Goal: Communication & Community: Answer question/provide support

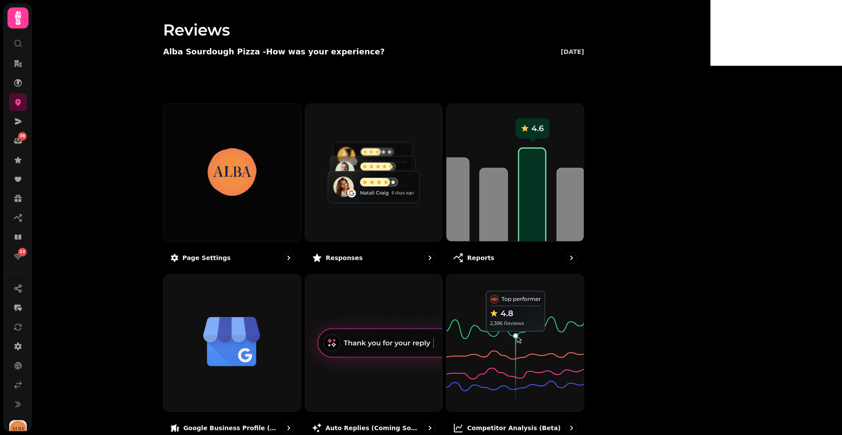
scroll to position [10, 0]
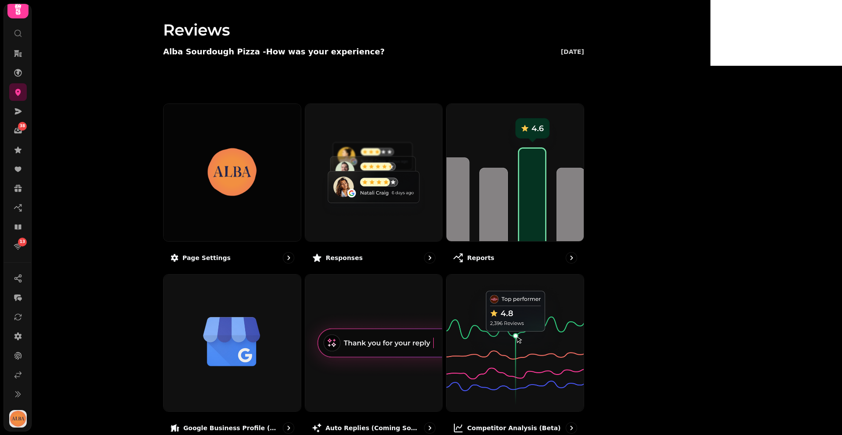
click at [838, 181] on video at bounding box center [421, 109] width 842 height 219
drag, startPoint x: 838, startPoint y: 181, endPoint x: 836, endPoint y: 200, distance: 18.5
click at [836, 200] on video at bounding box center [421, 109] width 842 height 219
drag, startPoint x: 837, startPoint y: 199, endPoint x: 837, endPoint y: 210, distance: 11.8
click at [837, 210] on video at bounding box center [421, 109] width 842 height 219
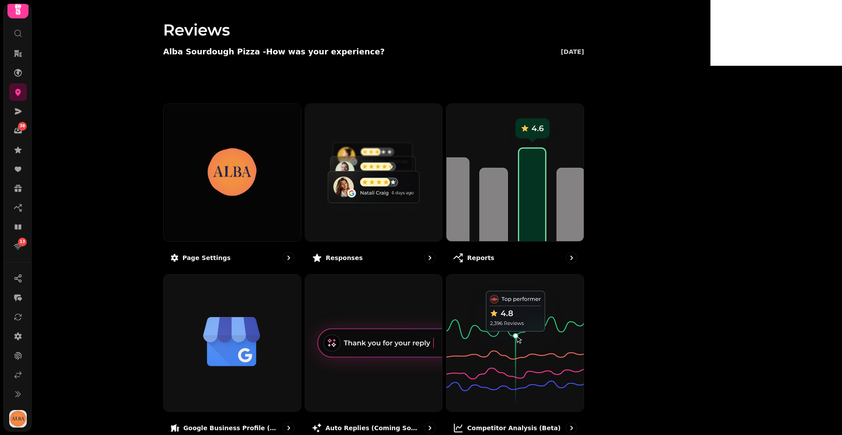
drag, startPoint x: 839, startPoint y: 205, endPoint x: 838, endPoint y: 215, distance: 10.6
click at [838, 215] on video at bounding box center [421, 109] width 842 height 219
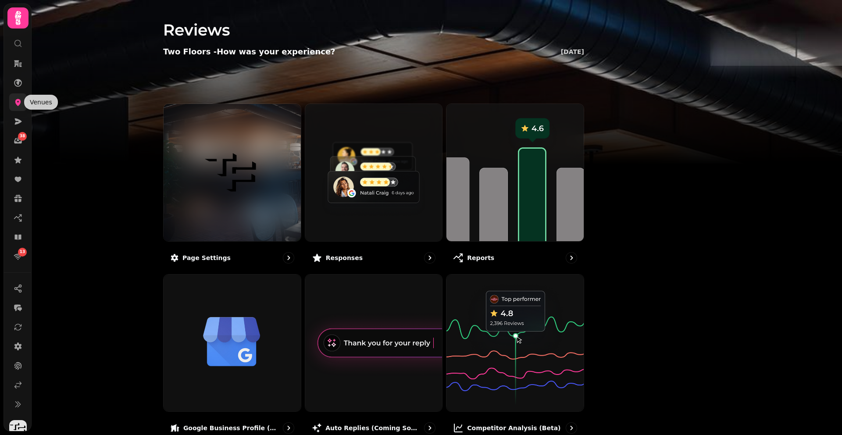
click at [15, 102] on icon at bounding box center [18, 102] width 9 height 9
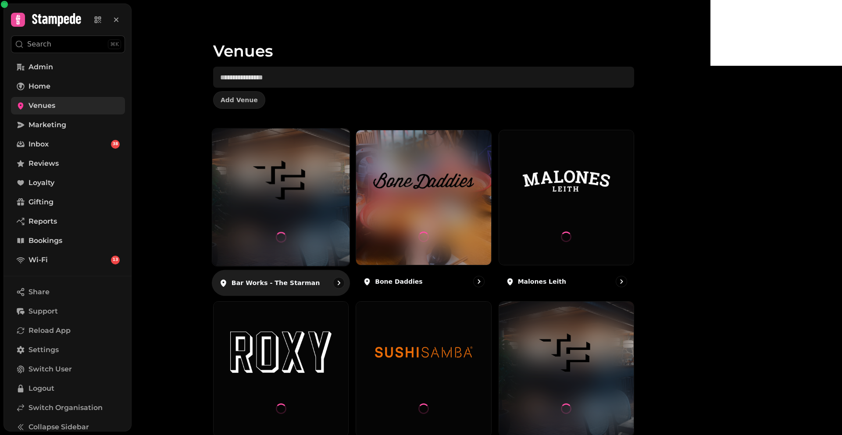
click at [332, 208] on img at bounding box center [280, 180] width 103 height 57
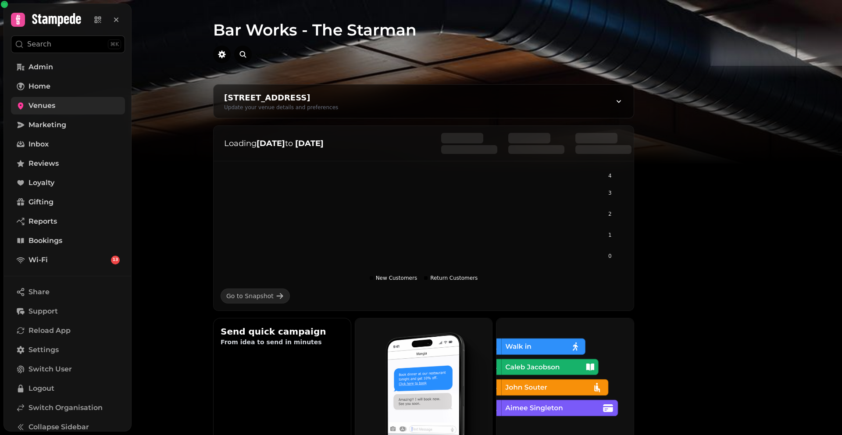
click at [838, 173] on img at bounding box center [421, 109] width 842 height 219
drag, startPoint x: 838, startPoint y: 173, endPoint x: 836, endPoint y: 198, distance: 25.0
click at [836, 199] on img at bounding box center [421, 109] width 842 height 219
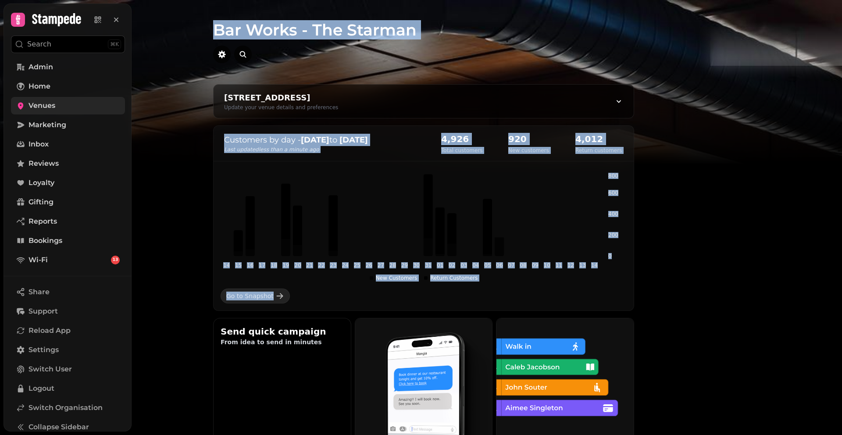
drag, startPoint x: 723, startPoint y: 306, endPoint x: 551, endPoint y: 0, distance: 351.3
click at [551, 0] on div "Bar Works - The Starman 1 Constitution St, Edinburgh EH6 7BG, UK Update your ve…" at bounding box center [423, 217] width 573 height 435
click at [302, 31] on h1 "Bar Works - The Starman" at bounding box center [423, 19] width 421 height 39
drag, startPoint x: 276, startPoint y: 27, endPoint x: 652, endPoint y: 185, distance: 407.6
click at [652, 185] on div "Bar Works - The Starman 1 Constitution St, Edinburgh EH6 7BG, UK Update your ve…" at bounding box center [423, 217] width 573 height 435
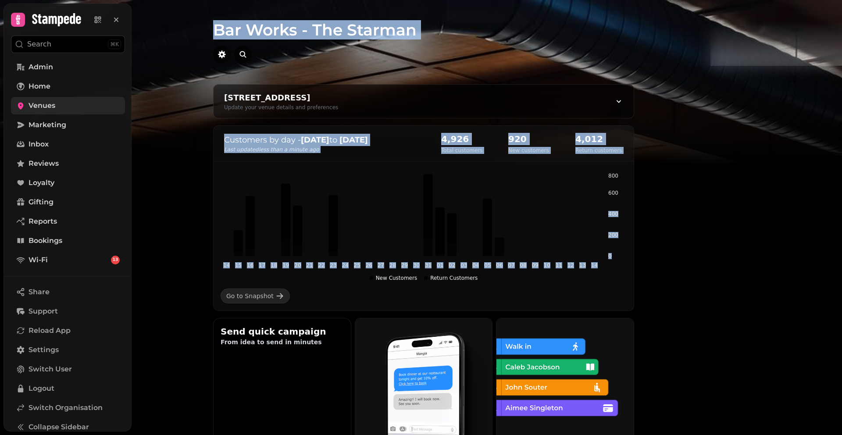
click at [755, 139] on img at bounding box center [421, 109] width 842 height 219
click at [725, 170] on img at bounding box center [421, 109] width 842 height 219
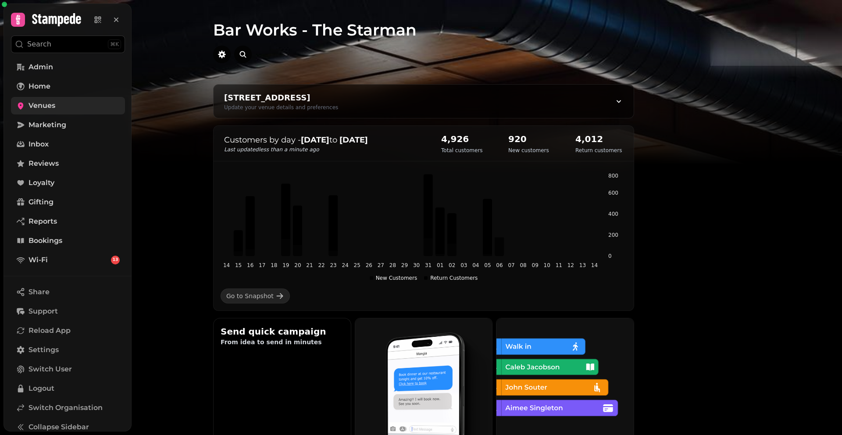
click at [633, 222] on div "14 15 16 17 18 19 20 21 22 23 24 25 26 27 28 29 30 31 01 02 03 04 05 06 07 08 0…" at bounding box center [423, 238] width 420 height 146
click at [278, 26] on h1 "Bar Works - The Starman" at bounding box center [423, 19] width 421 height 39
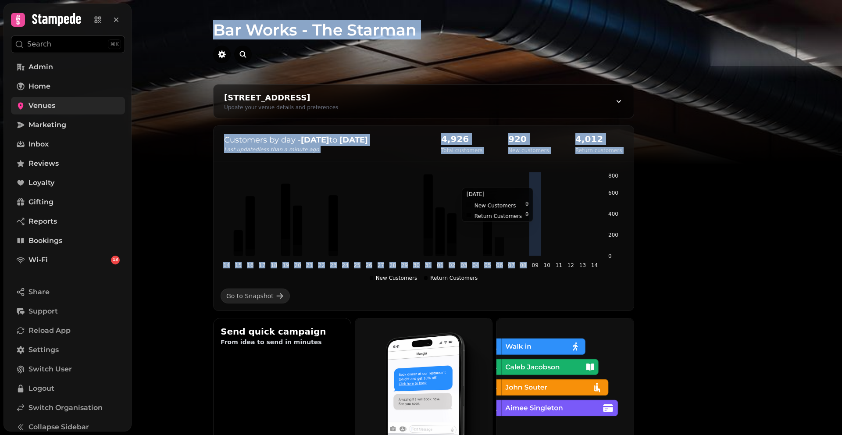
drag, startPoint x: 280, startPoint y: 30, endPoint x: 629, endPoint y: 276, distance: 427.6
click at [626, 268] on div "Bar Works - The Starman 1 Constitution St, Edinburgh EH6 7BG, UK Update your ve…" at bounding box center [423, 217] width 573 height 435
click at [809, 218] on img at bounding box center [421, 109] width 842 height 219
click at [715, 152] on img at bounding box center [421, 109] width 842 height 219
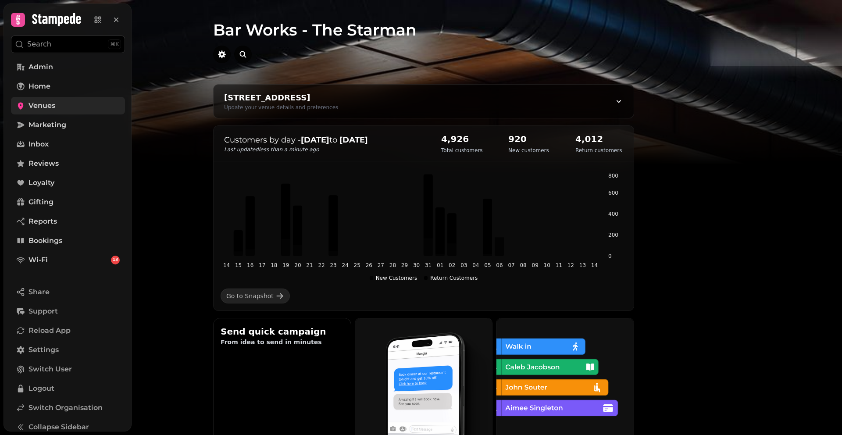
click at [365, 22] on h1 "Bar Works - The Starman" at bounding box center [423, 19] width 421 height 39
click at [64, 109] on link "Venues" at bounding box center [68, 106] width 114 height 18
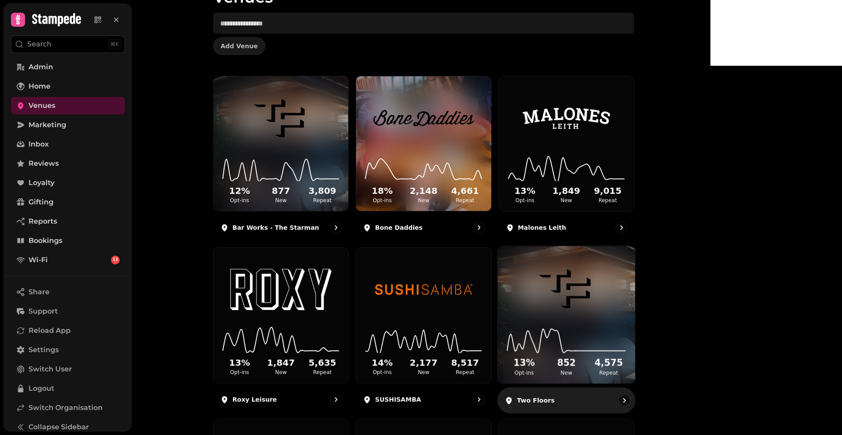
scroll to position [79, 0]
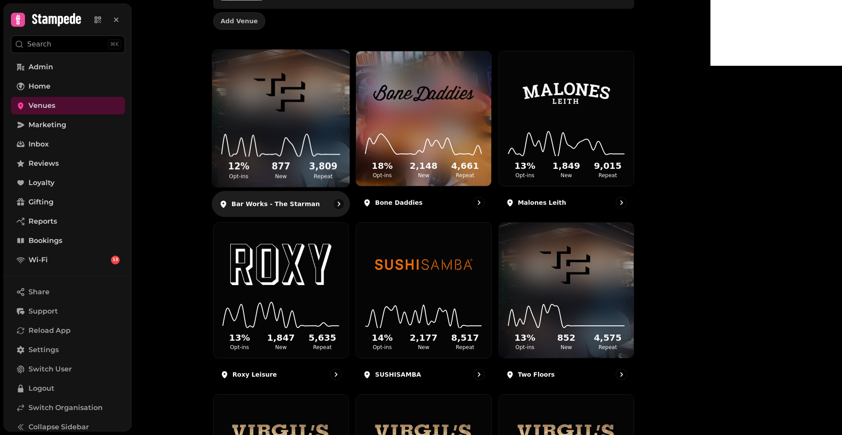
click at [332, 117] on img at bounding box center [280, 92] width 103 height 57
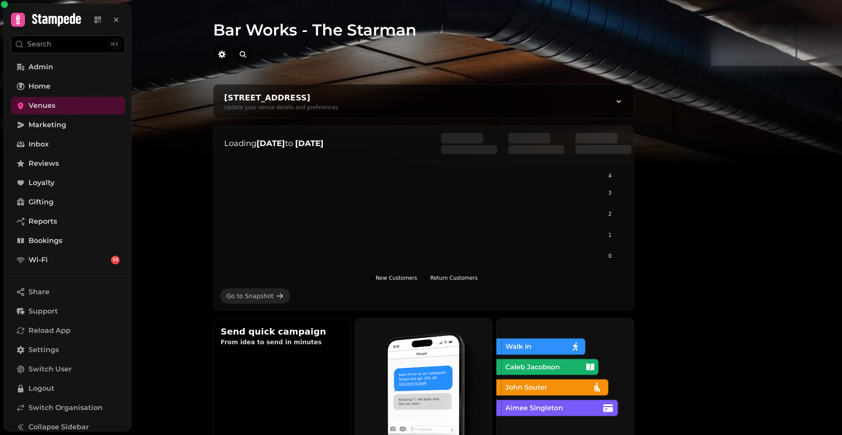
click at [226, 54] on icon "button" at bounding box center [222, 54] width 8 height 8
select select "**********"
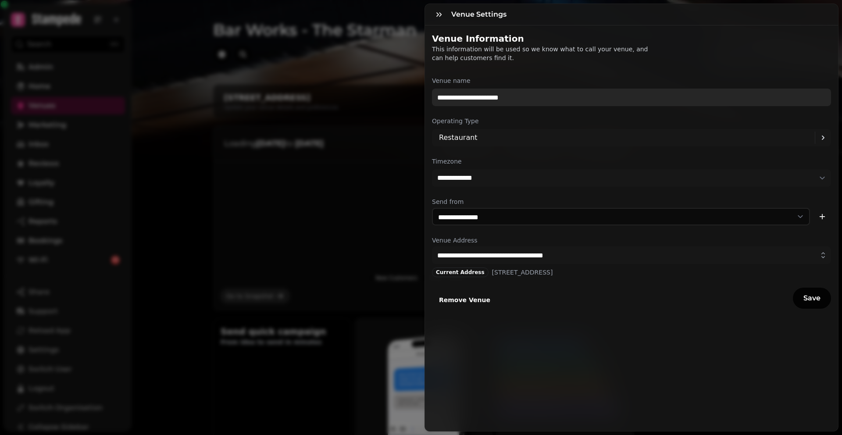
drag, startPoint x: 565, startPoint y: 104, endPoint x: 491, endPoint y: 96, distance: 75.0
click at [491, 96] on input "**********" at bounding box center [631, 98] width 399 height 18
type input "**********"
click at [793, 288] on button "Save" at bounding box center [812, 298] width 38 height 21
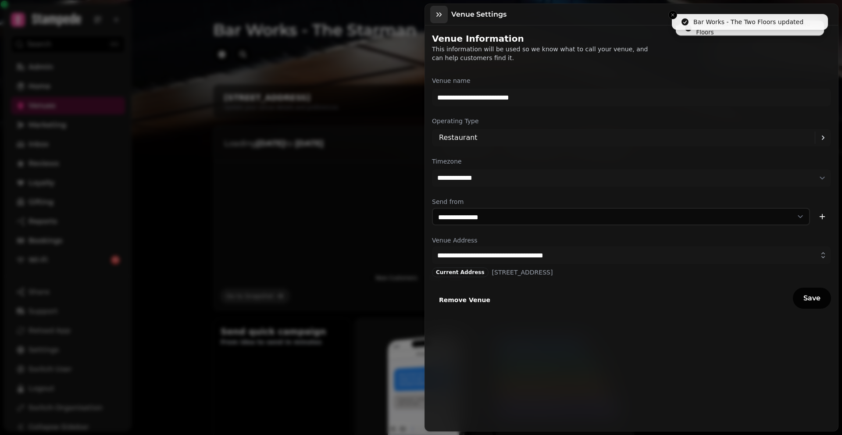
click at [434, 14] on icon "button" at bounding box center [438, 14] width 9 height 9
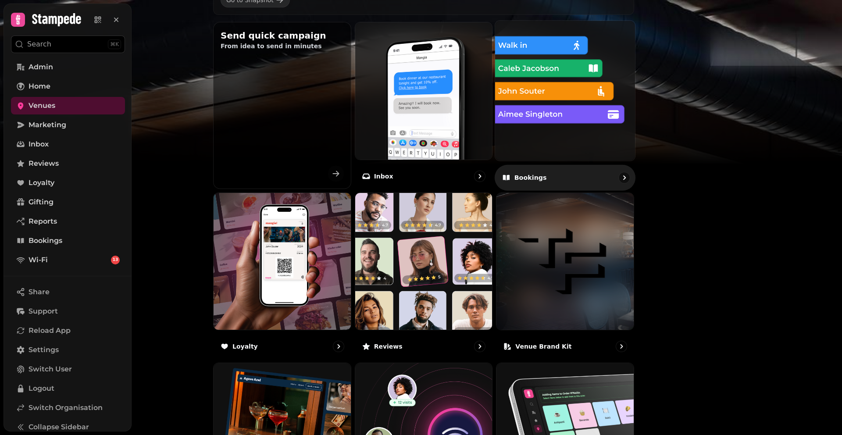
click at [606, 116] on img at bounding box center [565, 91] width 154 height 154
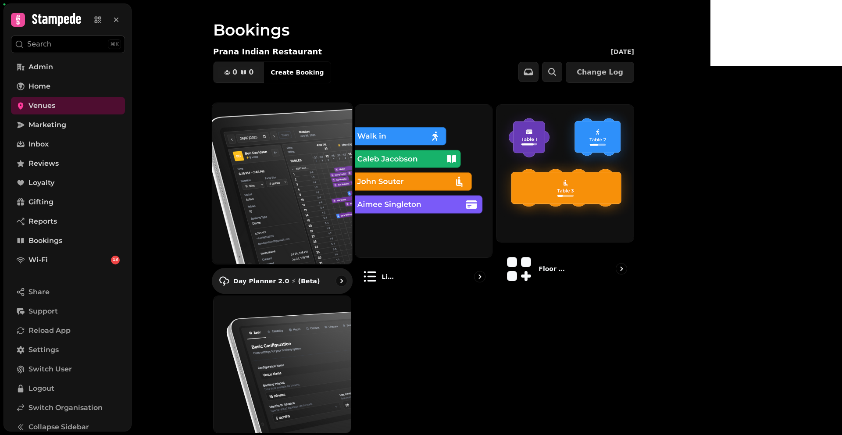
click at [334, 183] on img at bounding box center [282, 183] width 154 height 177
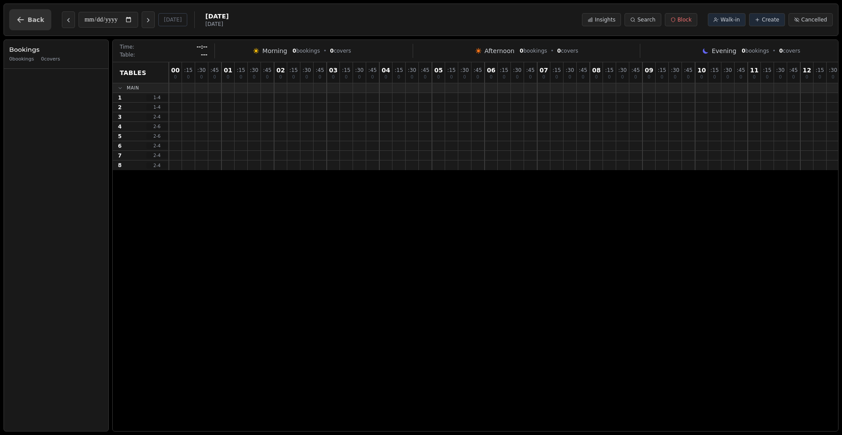
click at [19, 21] on icon "button" at bounding box center [21, 20] width 7 height 6
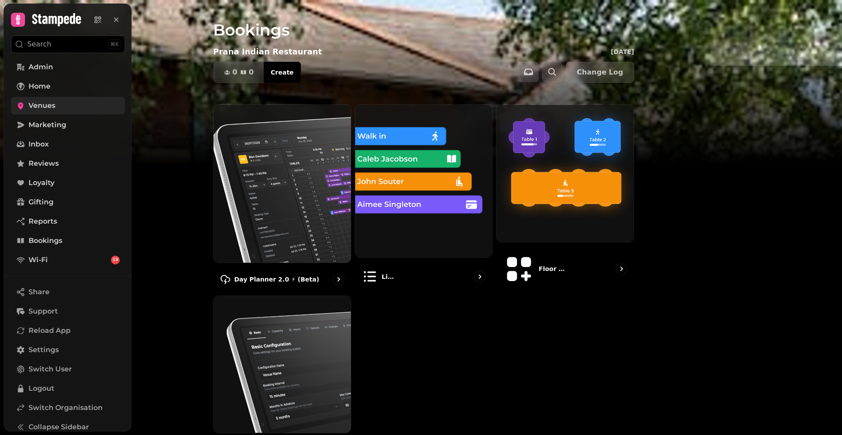
click at [57, 108] on link "Venues" at bounding box center [68, 106] width 114 height 18
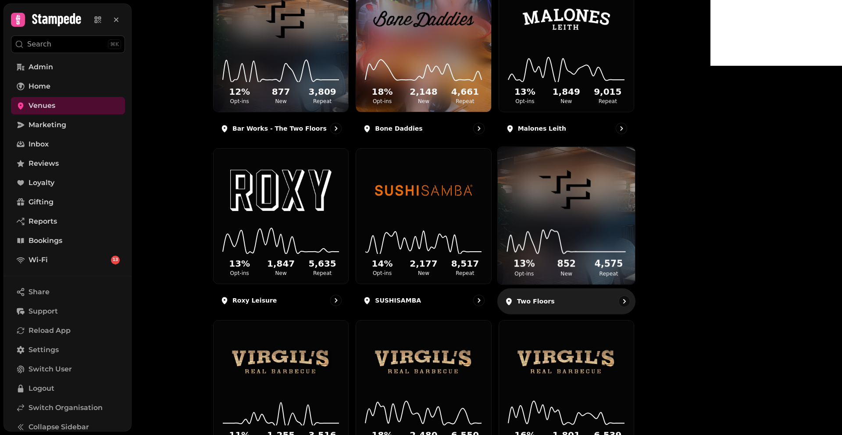
scroll to position [154, 0]
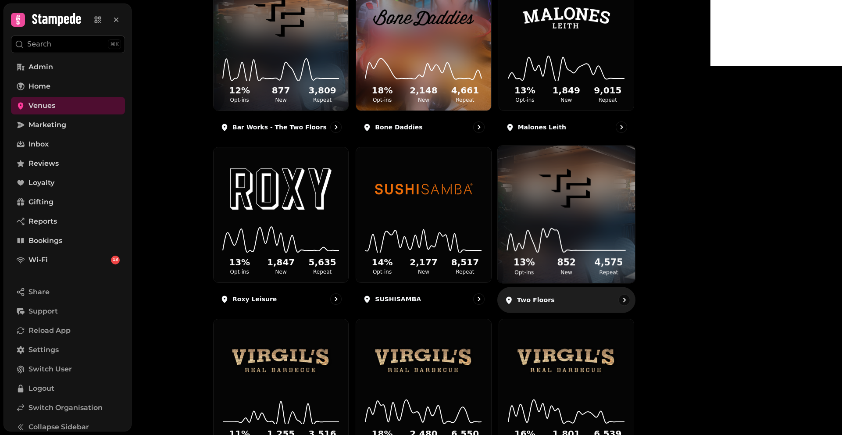
click at [618, 207] on img at bounding box center [566, 188] width 103 height 57
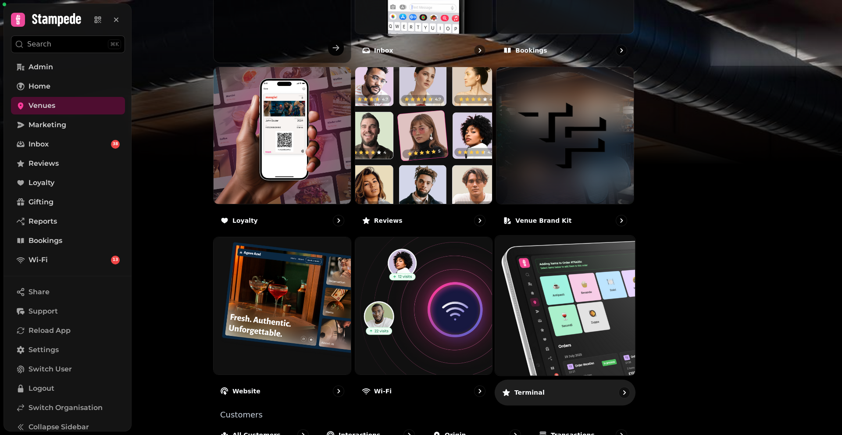
scroll to position [455, 0]
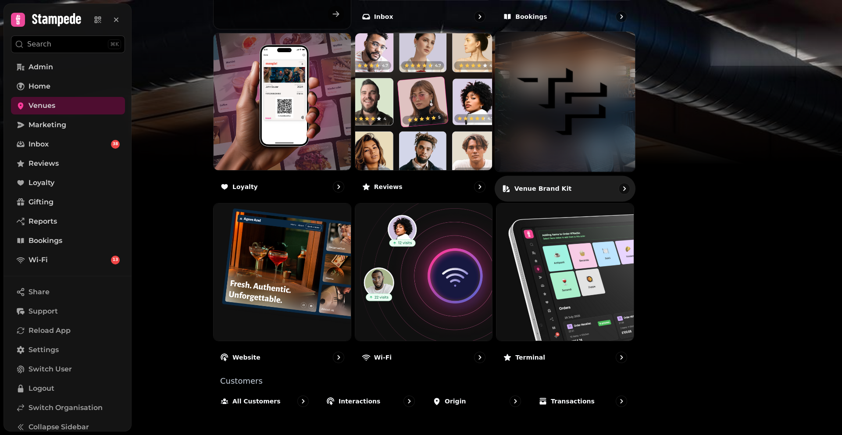
click at [635, 77] on img at bounding box center [565, 102] width 140 height 140
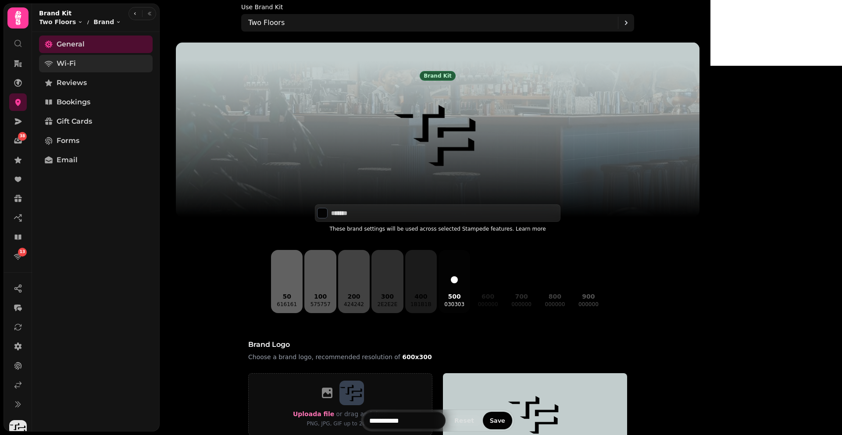
click at [82, 63] on link "Wi-Fi" at bounding box center [96, 64] width 114 height 18
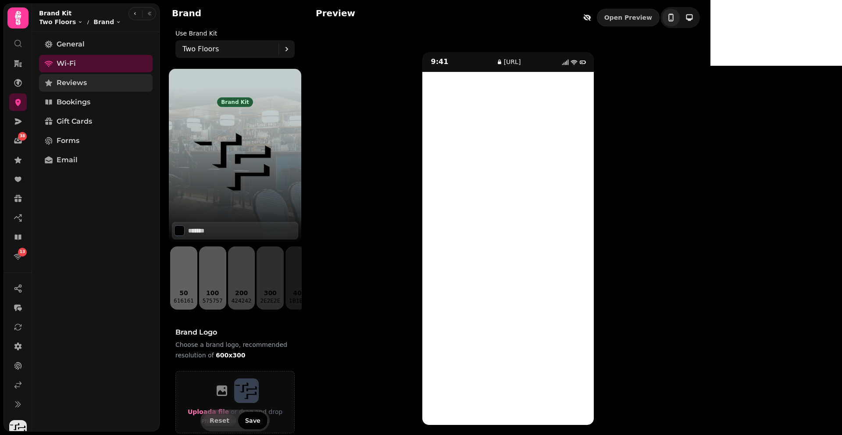
click at [102, 84] on link "Reviews" at bounding box center [96, 83] width 114 height 18
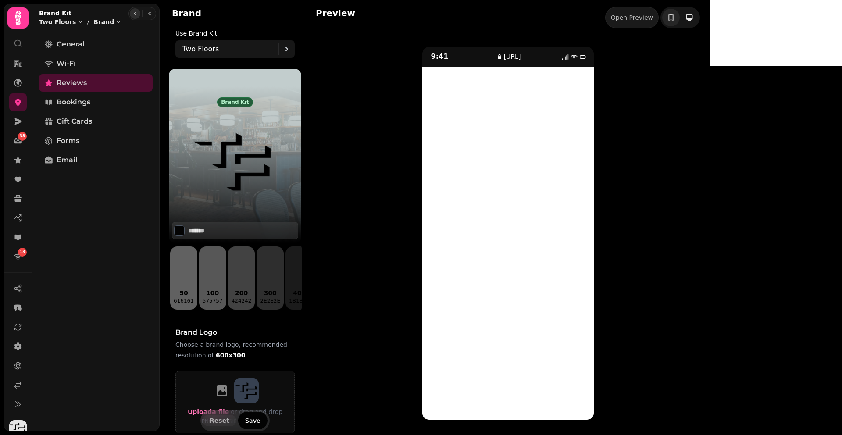
click at [133, 15] on icon "button" at bounding box center [134, 13] width 5 height 5
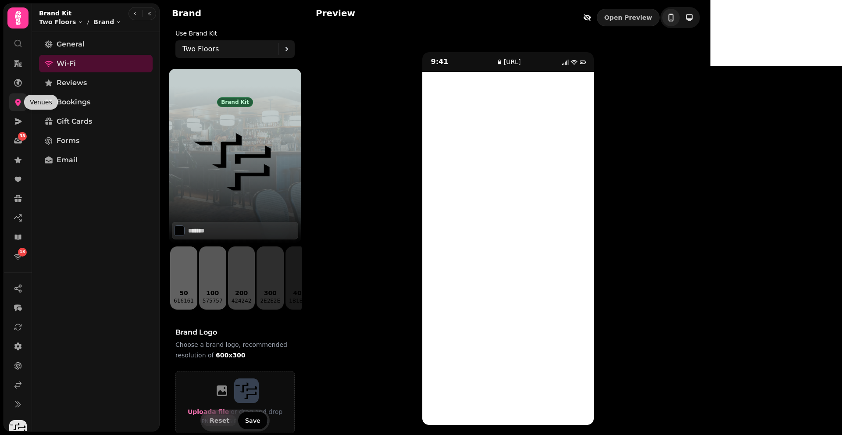
click at [18, 105] on icon at bounding box center [18, 102] width 6 height 7
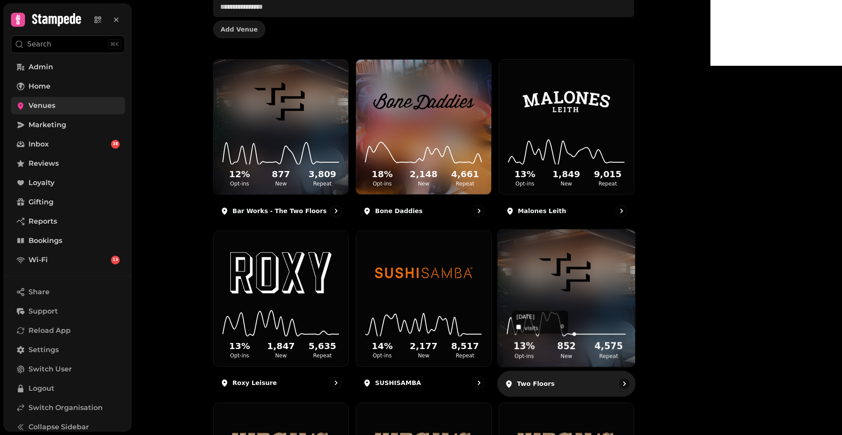
scroll to position [83, 0]
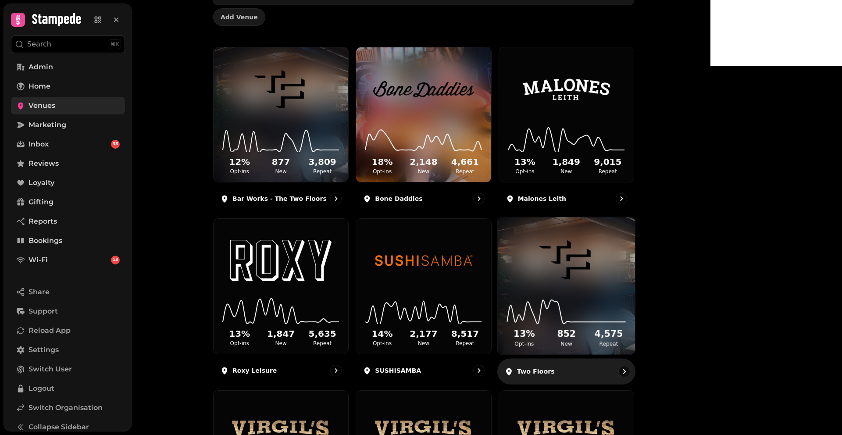
click at [618, 274] on img at bounding box center [566, 259] width 103 height 57
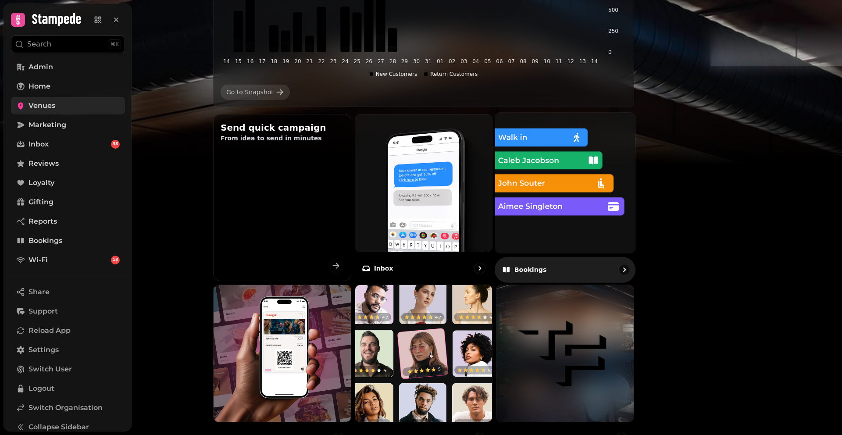
scroll to position [124, 0]
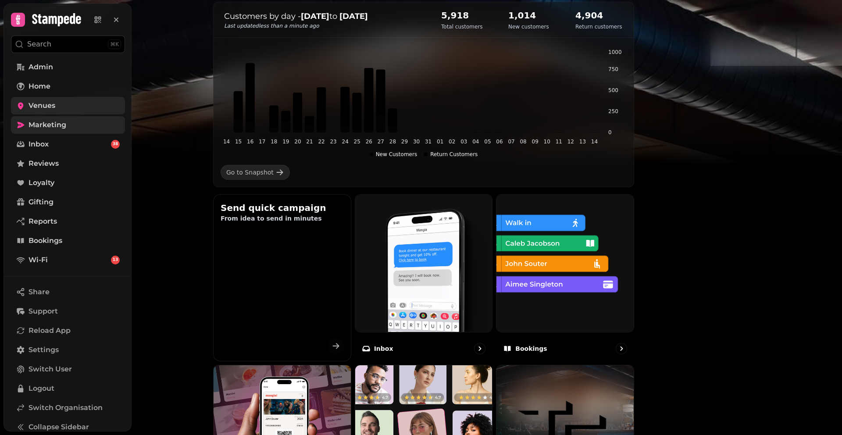
click at [84, 125] on link "Marketing" at bounding box center [68, 125] width 114 height 18
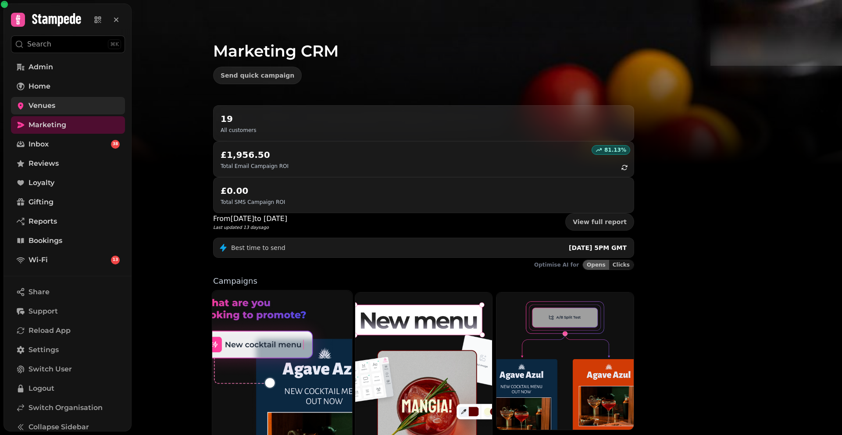
click at [292, 282] on img at bounding box center [282, 374] width 154 height 185
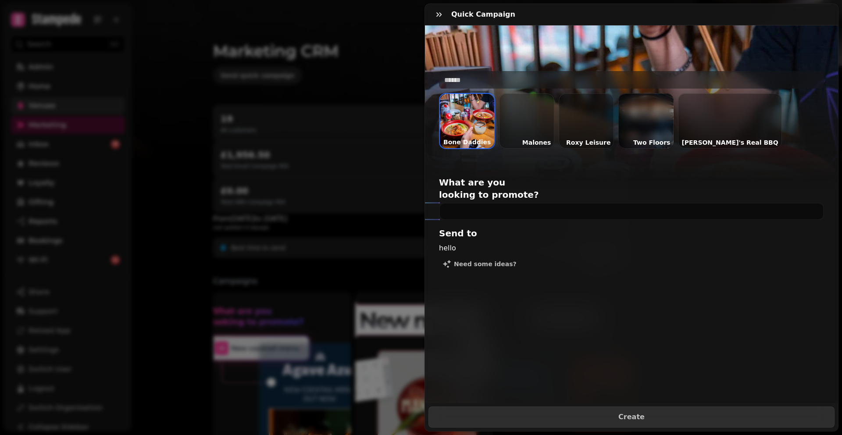
click at [638, 121] on div at bounding box center [645, 120] width 55 height 55
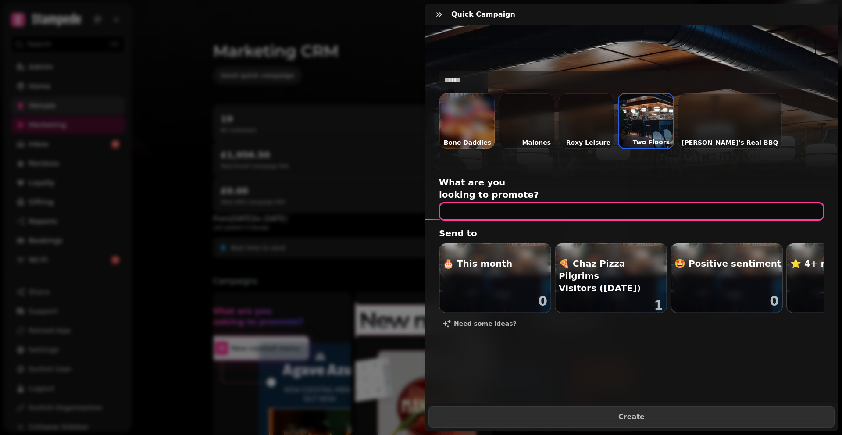
click at [472, 203] on input "text" at bounding box center [631, 212] width 385 height 18
type input "**********"
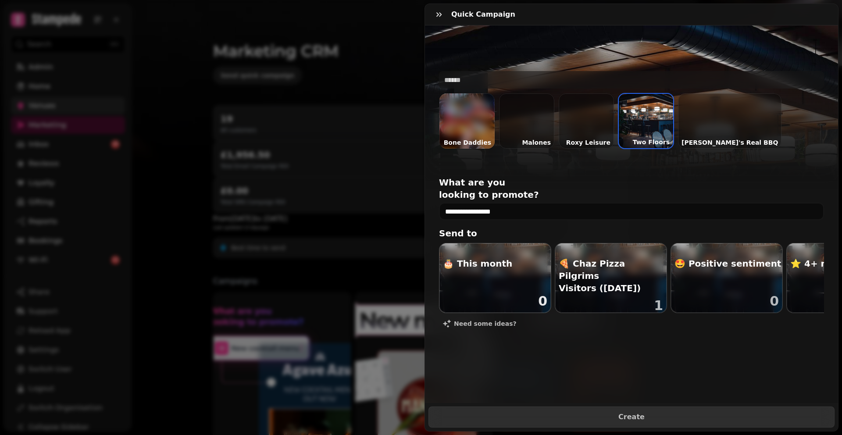
click at [478, 275] on div "button" at bounding box center [494, 277] width 111 height 69
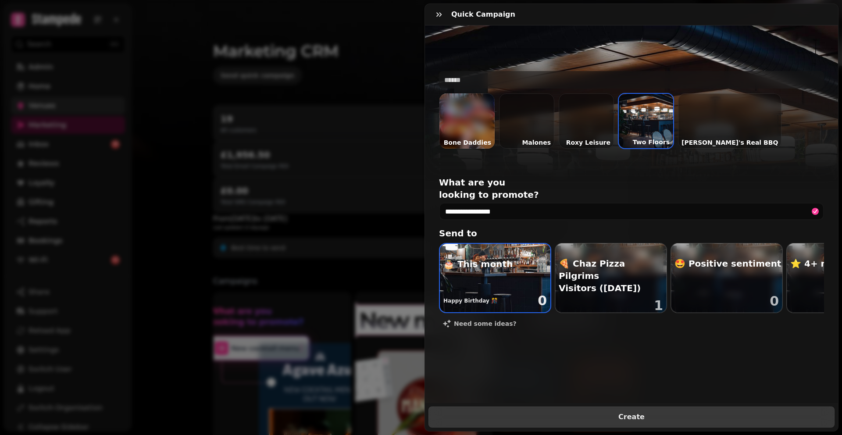
click at [649, 413] on span "Create" at bounding box center [631, 416] width 384 height 7
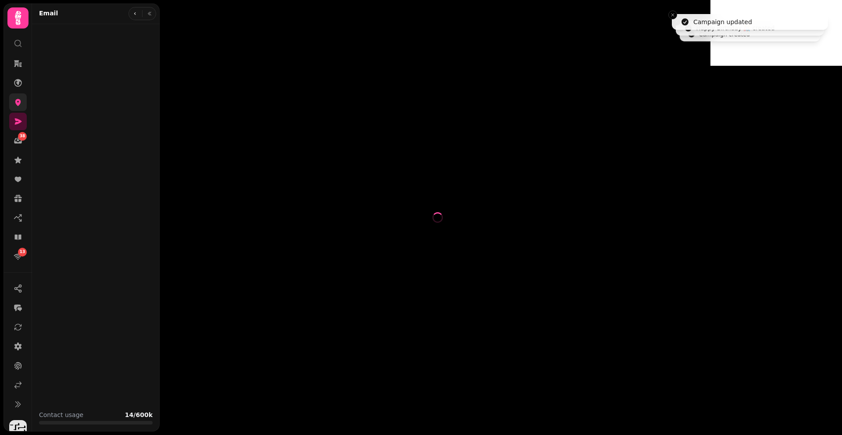
select select "**********"
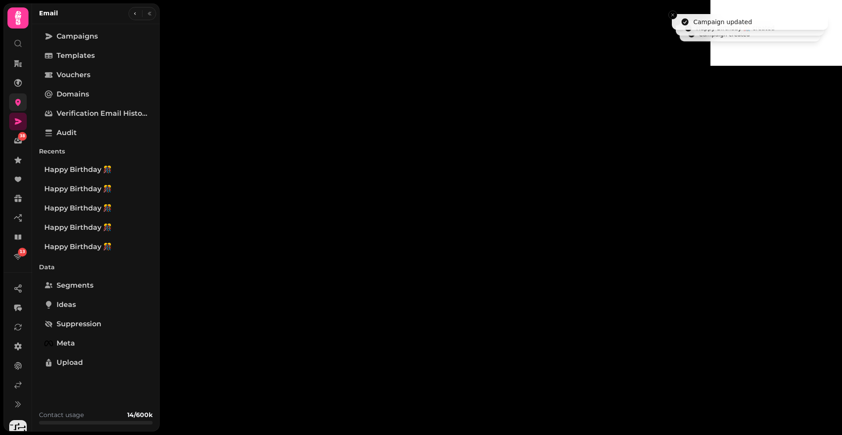
type input "**********"
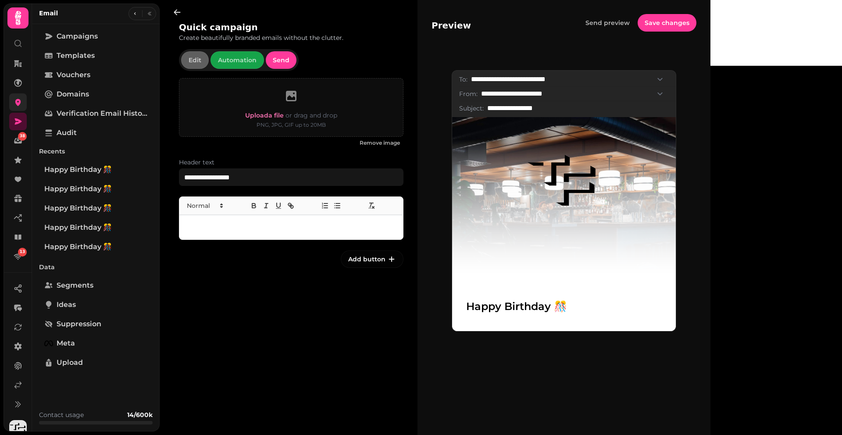
click at [597, 151] on img at bounding box center [563, 180] width 105 height 112
click at [234, 228] on p at bounding box center [291, 227] width 210 height 10
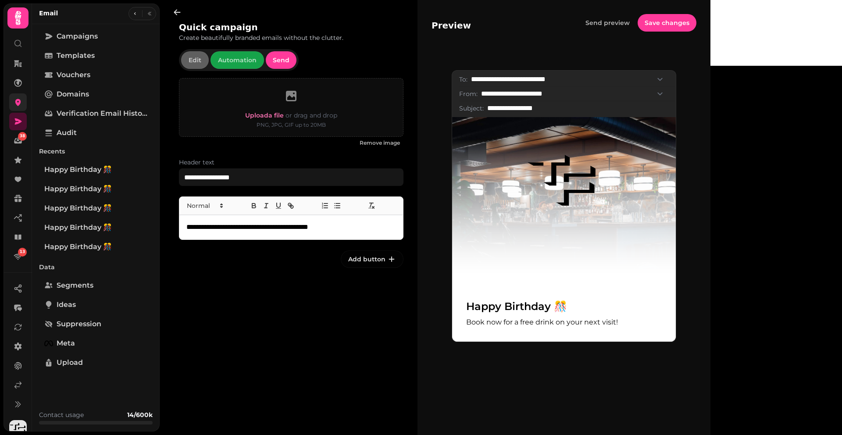
click at [380, 250] on button "Add button" at bounding box center [372, 259] width 63 height 18
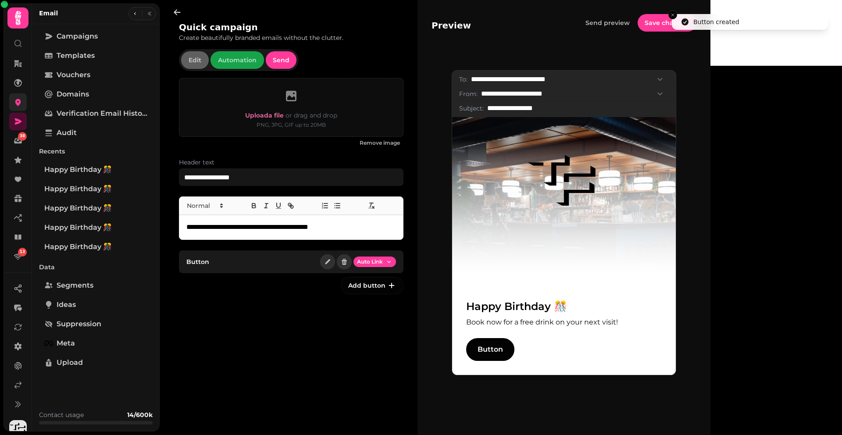
click at [380, 268] on div "Auto Link" at bounding box center [358, 261] width 76 height 15
click at [383, 257] on html "**********" at bounding box center [421, 217] width 842 height 435
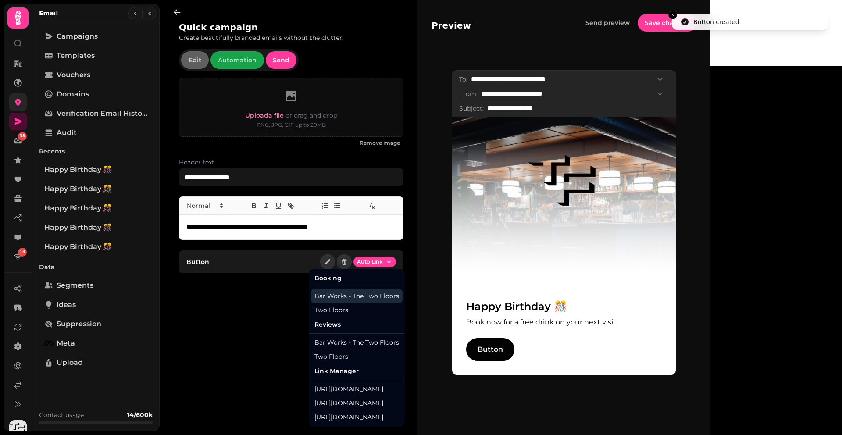
click at [338, 299] on div "Bar Works - The Two Floors" at bounding box center [357, 296] width 92 height 14
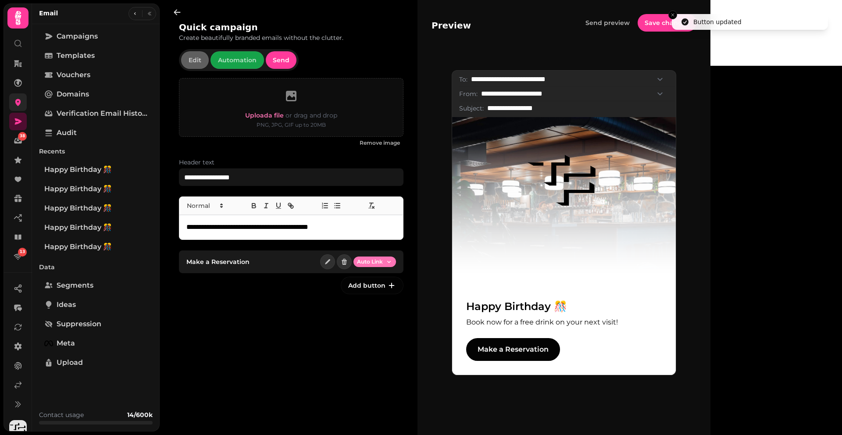
click at [375, 260] on html "**********" at bounding box center [421, 217] width 842 height 435
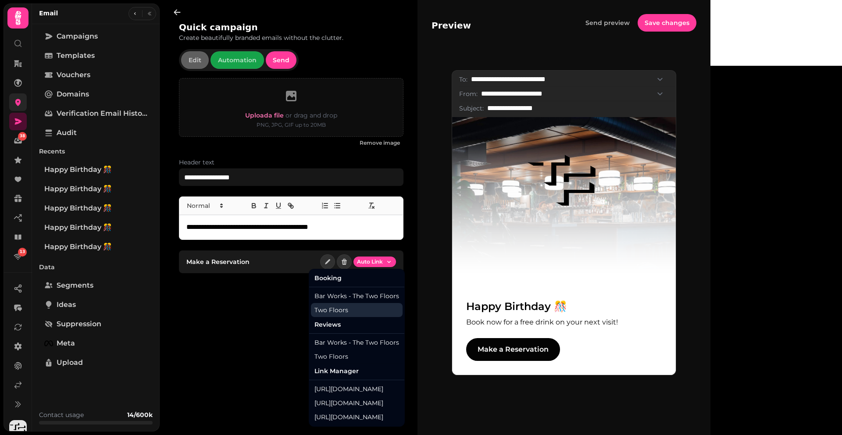
click at [345, 308] on div "Two Floors" at bounding box center [357, 310] width 92 height 14
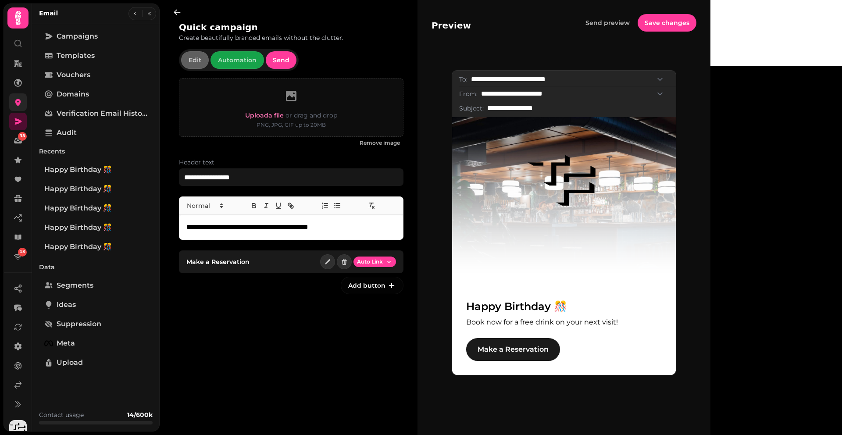
click at [560, 355] on link "Make a Reservation" at bounding box center [513, 349] width 94 height 23
click at [12, 98] on link at bounding box center [18, 102] width 18 height 18
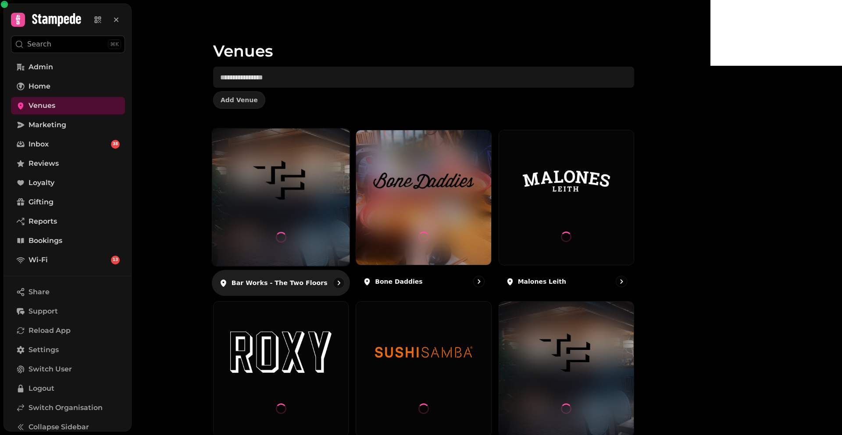
click at [332, 185] on img at bounding box center [280, 180] width 103 height 57
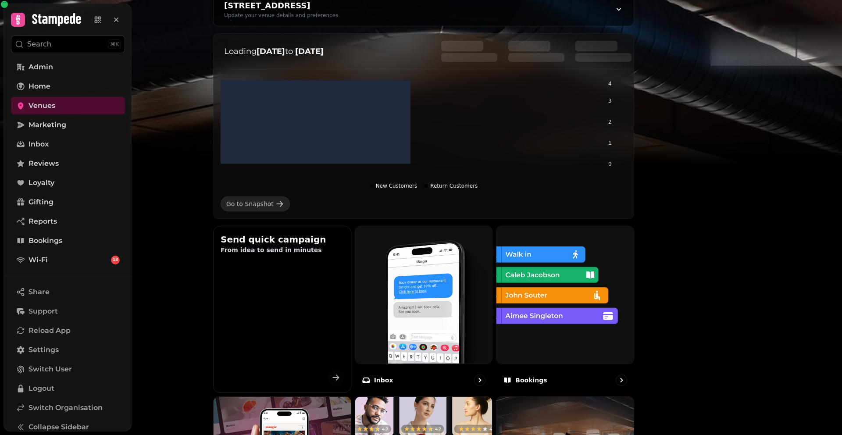
scroll to position [178, 0]
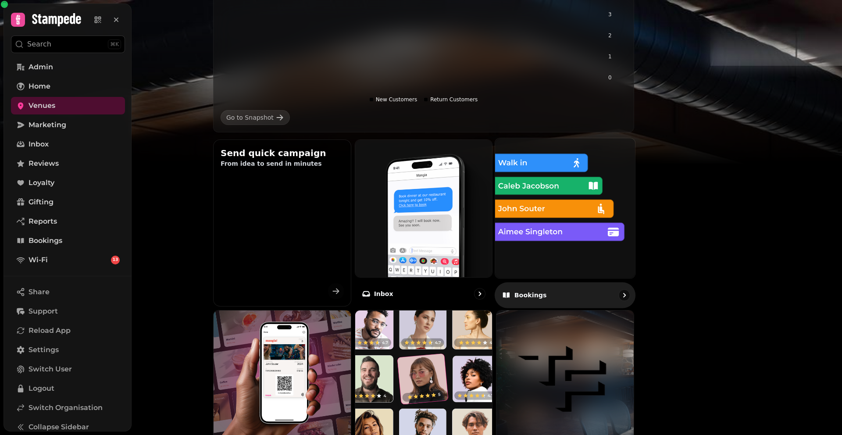
click at [636, 180] on img at bounding box center [565, 208] width 154 height 154
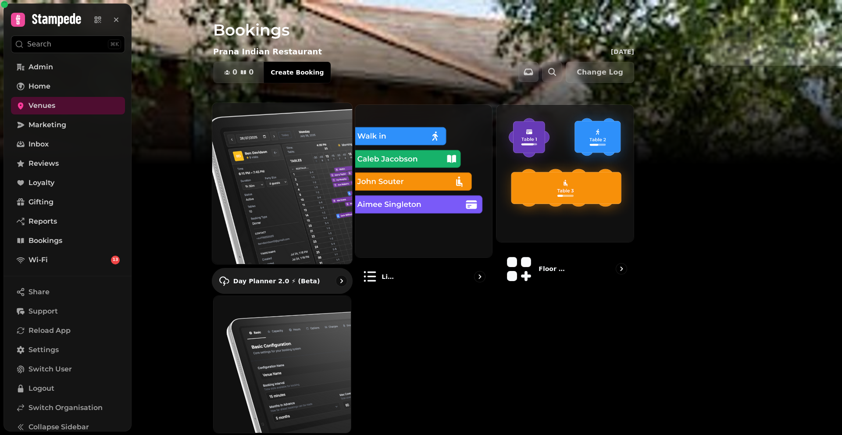
click at [340, 161] on img at bounding box center [282, 183] width 154 height 177
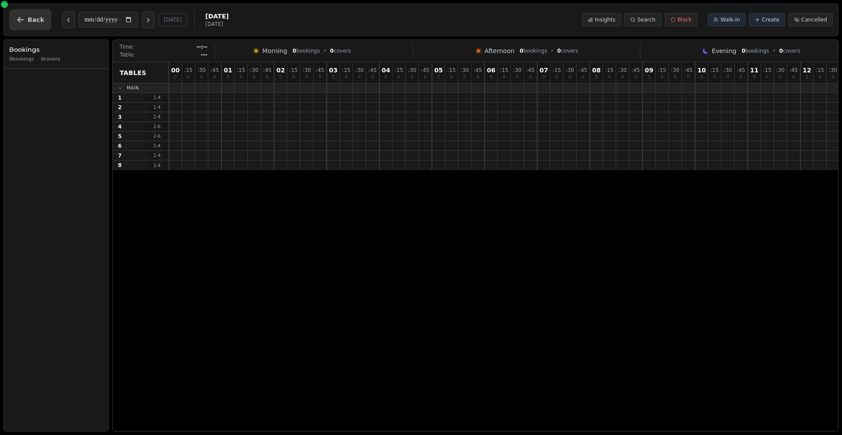
click at [25, 17] on button "Back" at bounding box center [30, 19] width 42 height 21
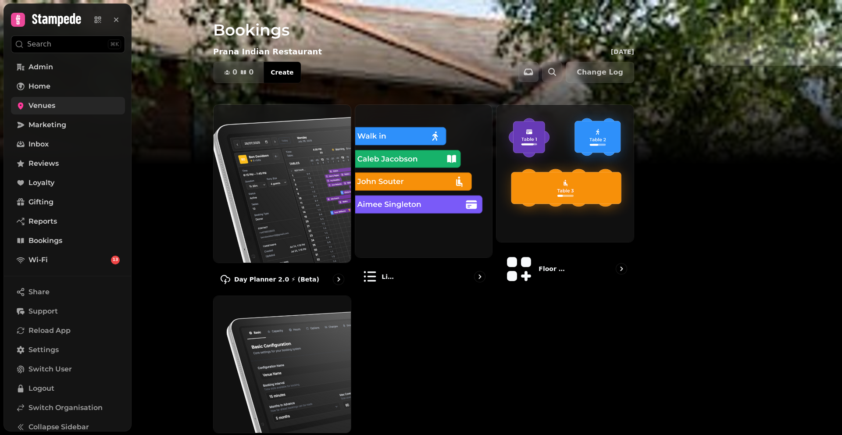
click at [43, 108] on span "Venues" at bounding box center [41, 105] width 27 height 11
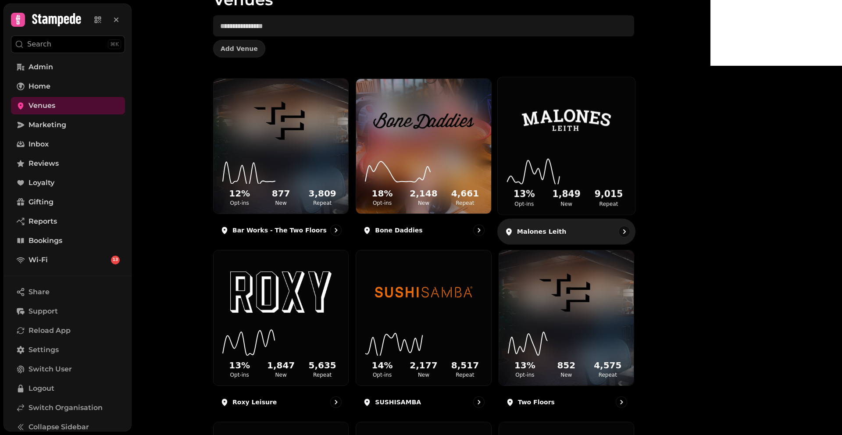
scroll to position [72, 0]
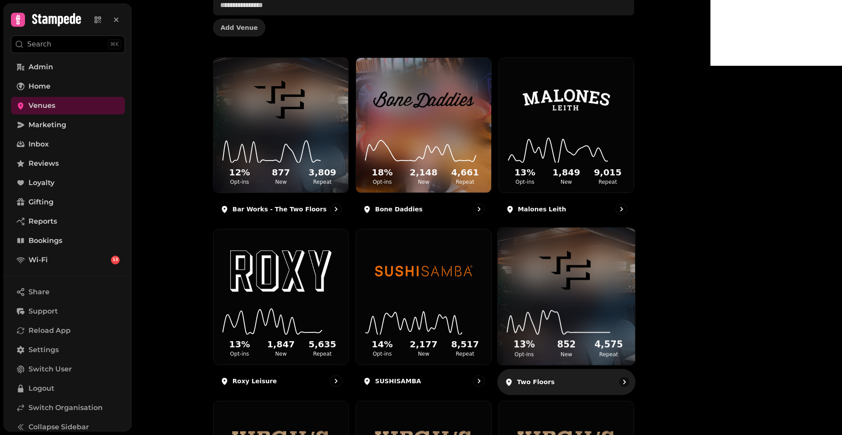
click at [617, 269] on img at bounding box center [566, 270] width 103 height 57
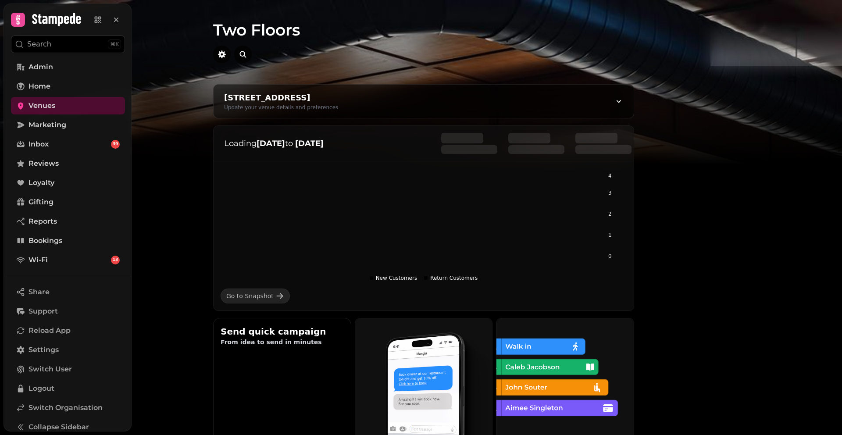
scroll to position [139, 0]
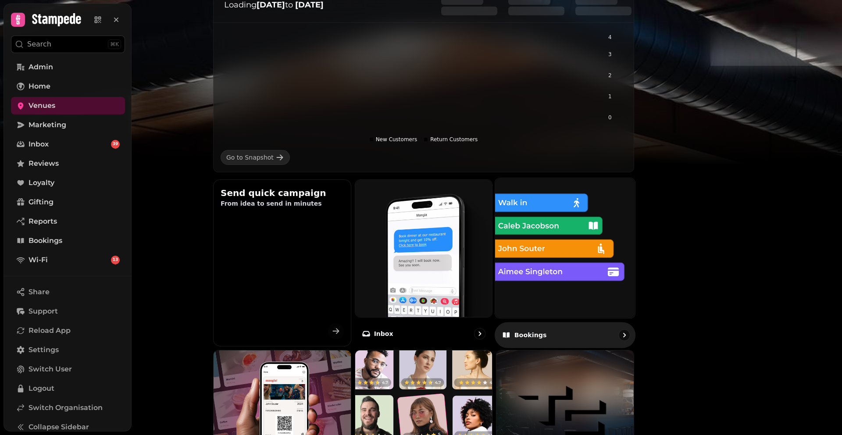
click at [607, 237] on img at bounding box center [565, 248] width 154 height 154
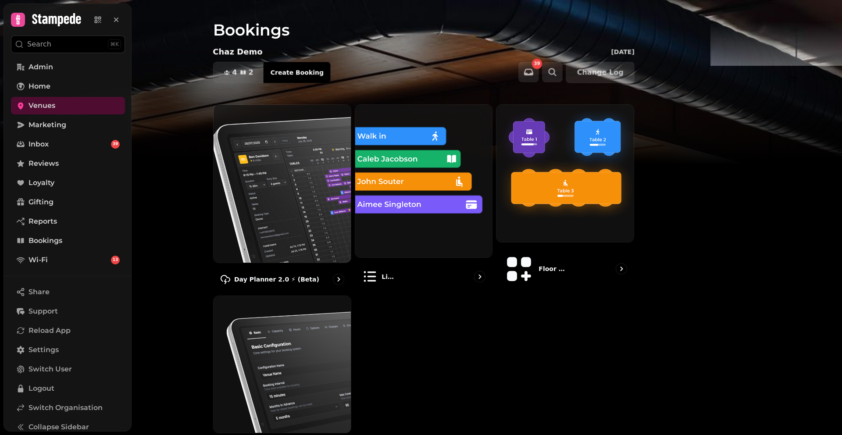
click at [324, 154] on img at bounding box center [281, 184] width 137 height 158
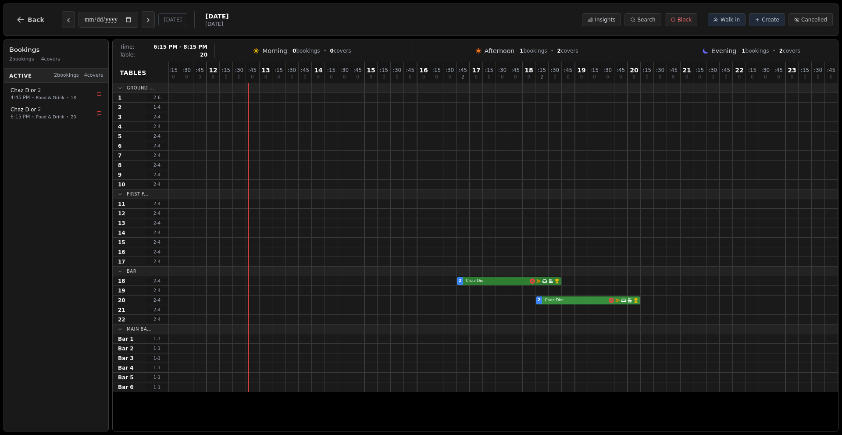
click at [595, 299] on div "2 Chaz Dior Email campaign booking Has conversation thread Birthday celebration…" at bounding box center [417, 300] width 842 height 10
select select "****"
select select "*"
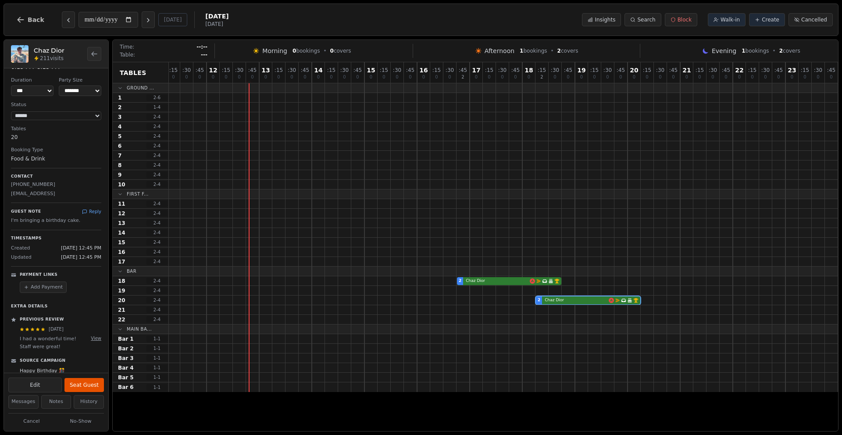
scroll to position [41, 0]
click at [82, 212] on icon at bounding box center [84, 209] width 5 height 5
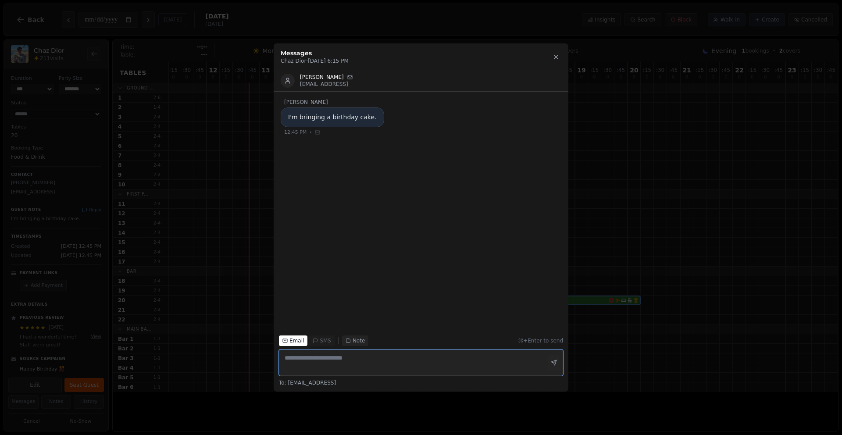
click at [350, 362] on textarea at bounding box center [421, 362] width 284 height 26
type textarea "**********"
click at [556, 363] on icon "button" at bounding box center [554, 363] width 6 height 6
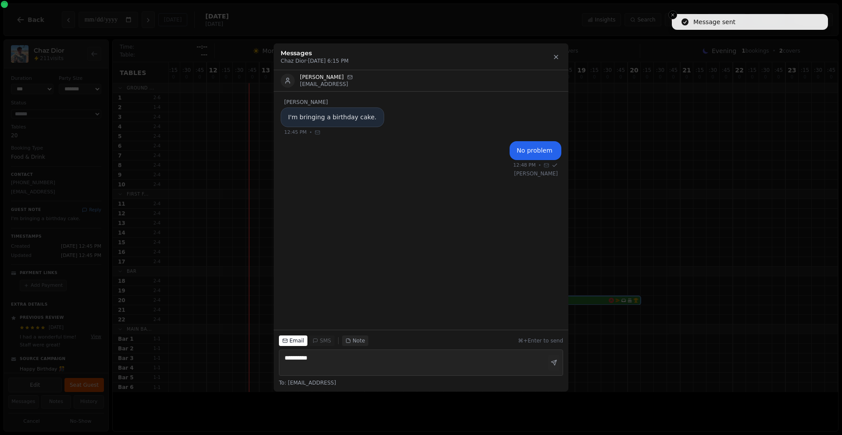
click at [355, 339] on button "Note" at bounding box center [355, 340] width 26 height 11
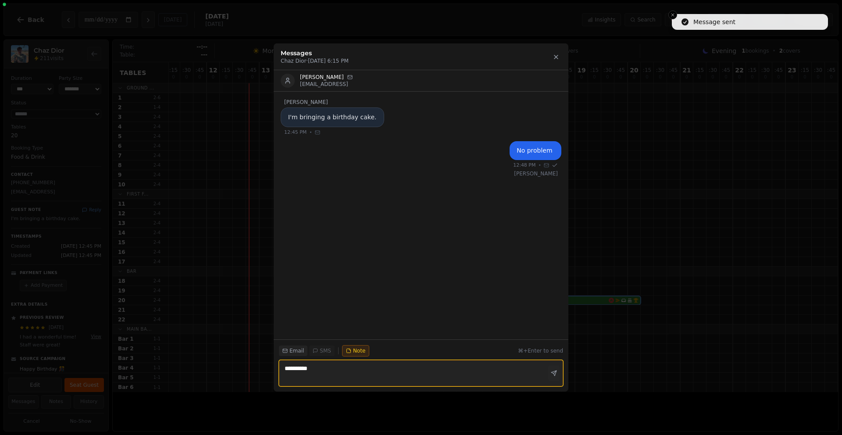
click at [347, 371] on textarea "**********" at bounding box center [421, 373] width 284 height 26
type textarea "****"
click at [551, 374] on icon "button" at bounding box center [554, 373] width 6 height 6
click at [552, 58] on icon at bounding box center [555, 56] width 7 height 7
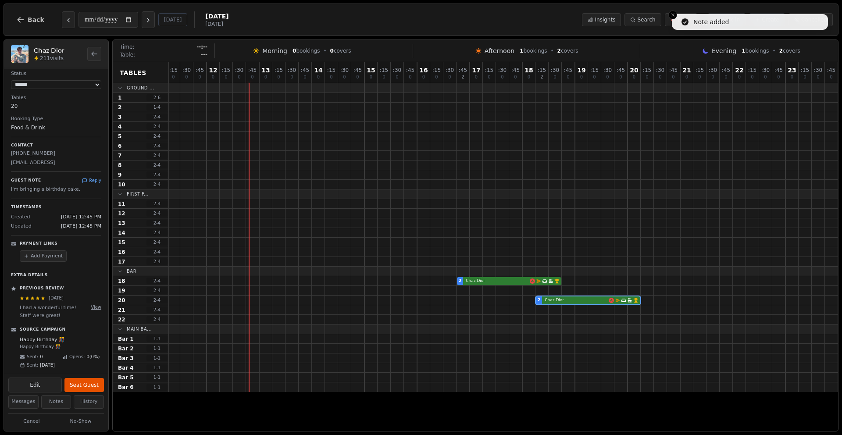
scroll to position [76, 0]
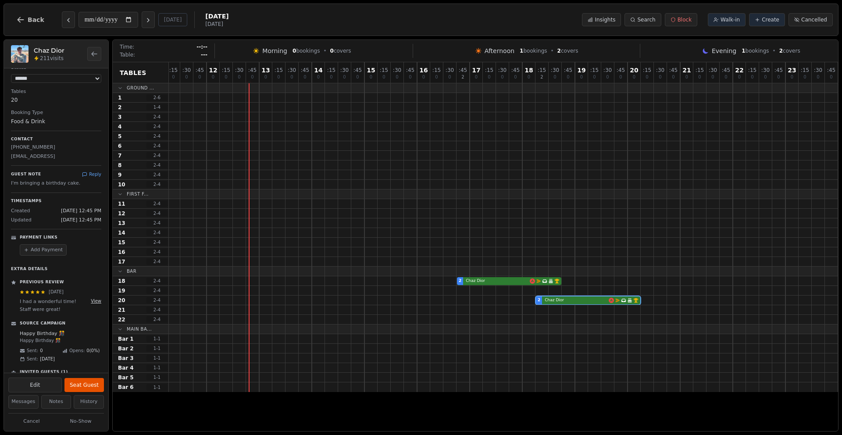
click at [91, 304] on button "View" at bounding box center [96, 301] width 11 height 7
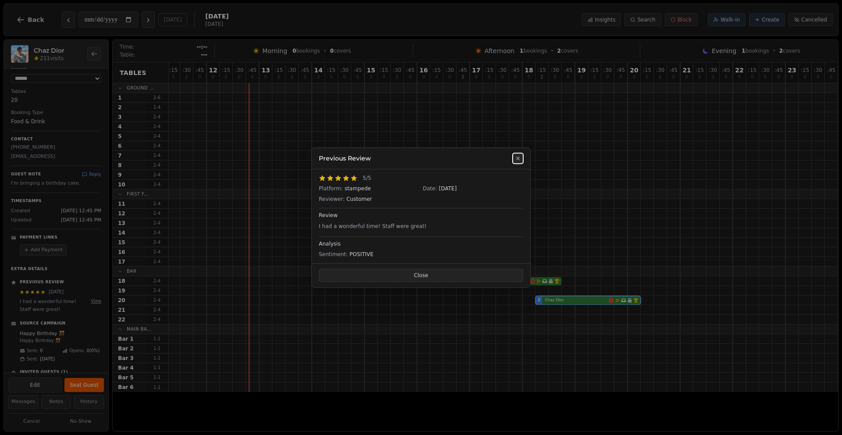
click at [519, 160] on icon at bounding box center [517, 158] width 7 height 7
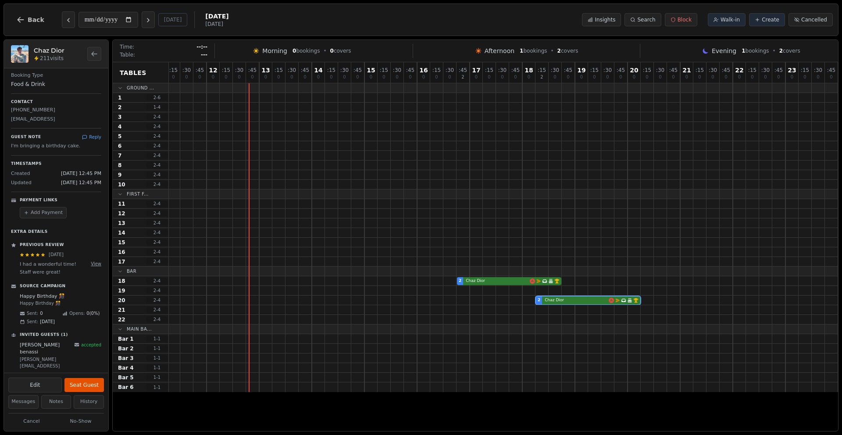
scroll to position [115, 0]
click at [26, 15] on button "Back" at bounding box center [30, 19] width 42 height 21
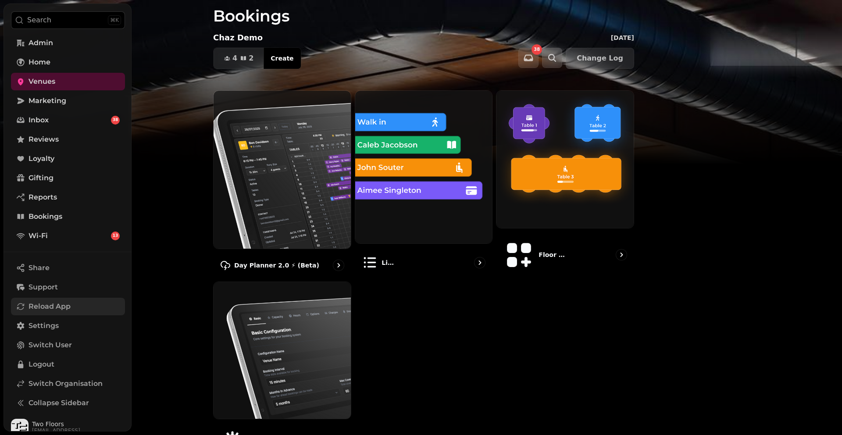
scroll to position [33, 0]
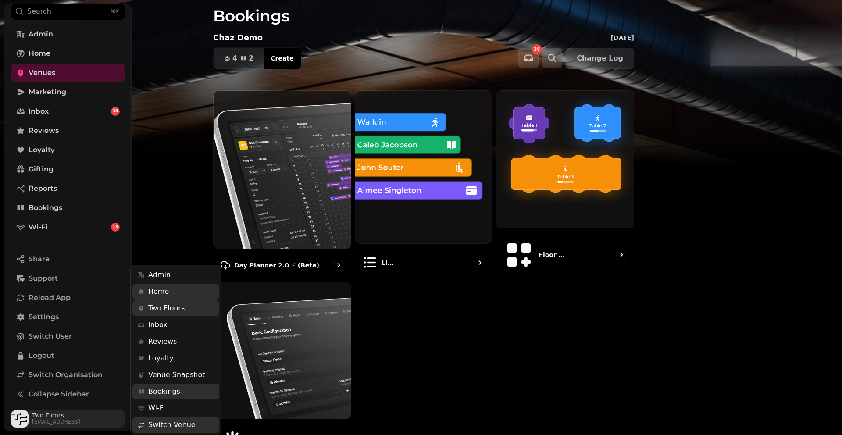
click at [53, 414] on span "Two Floors" at bounding box center [56, 415] width 48 height 6
click at [176, 408] on link "Wi-Fi" at bounding box center [175, 408] width 87 height 16
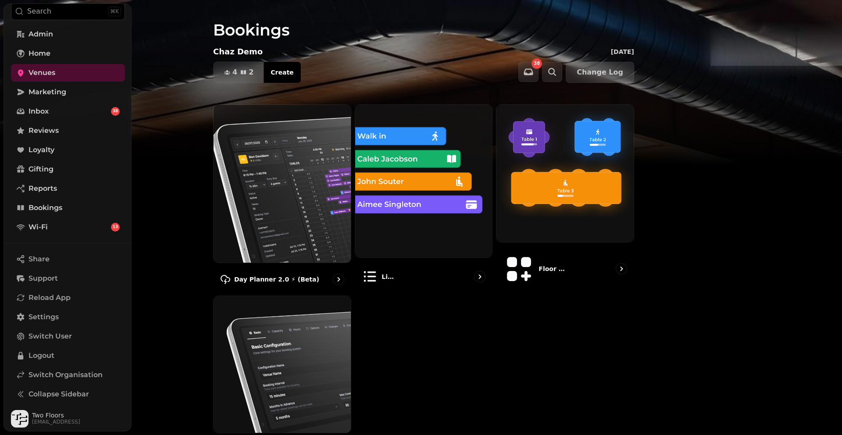
scroll to position [10, 0]
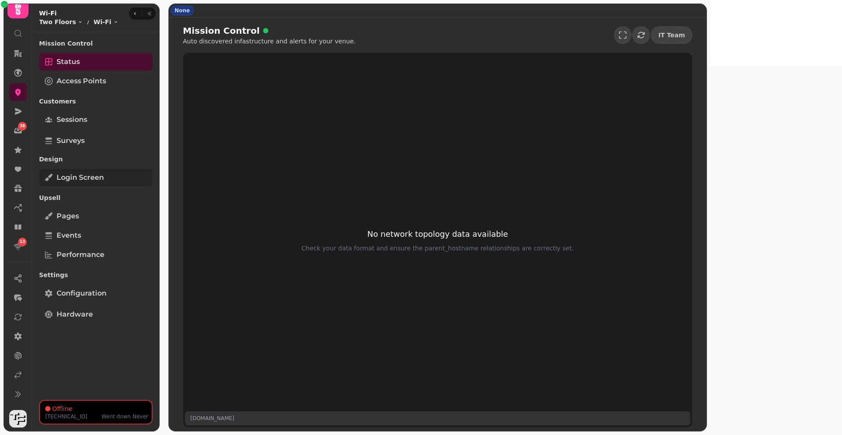
click at [98, 177] on span "Login screen" at bounding box center [80, 177] width 47 height 11
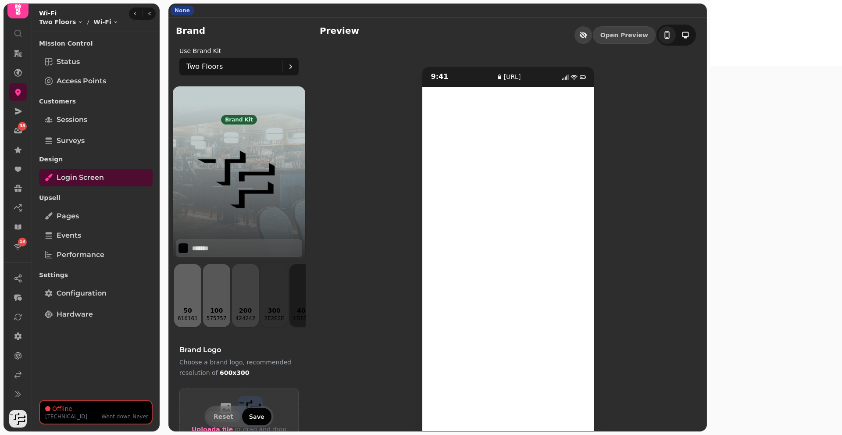
click at [587, 33] on icon "button" at bounding box center [583, 35] width 7 height 7
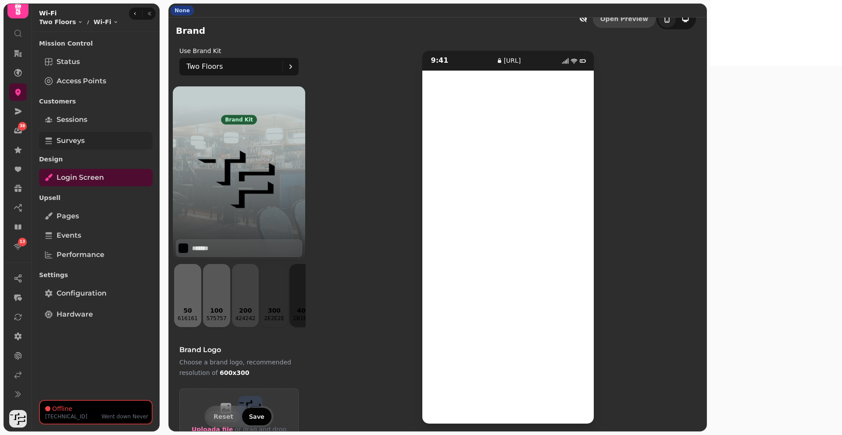
click at [85, 142] on link "Surveys" at bounding box center [96, 141] width 114 height 18
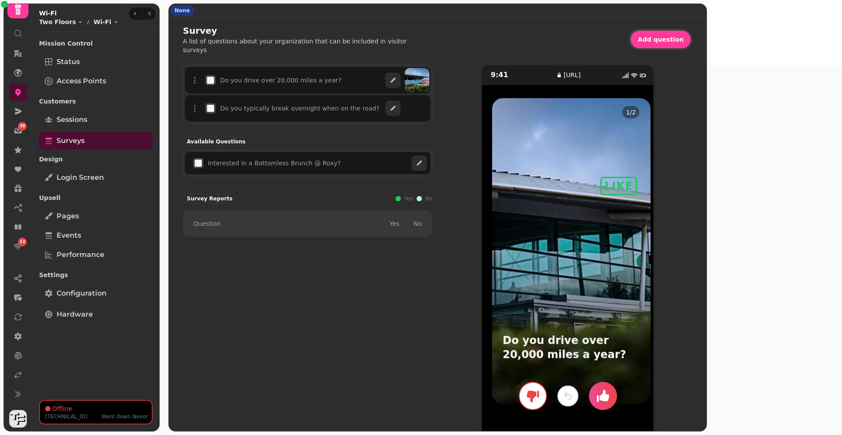
drag, startPoint x: 671, startPoint y: 190, endPoint x: 841, endPoint y: 194, distance: 170.1
click at [841, 194] on body "38 13 None Survey A list of questions about your organization that can be inclu…" at bounding box center [421, 217] width 842 height 435
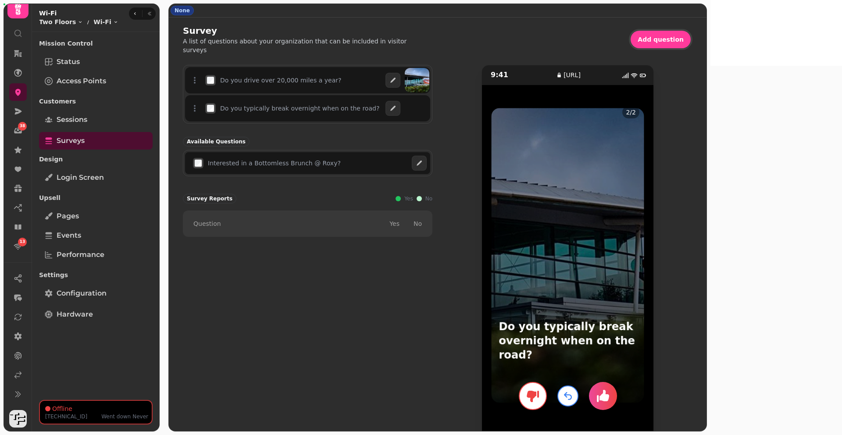
drag, startPoint x: 684, startPoint y: 187, endPoint x: 489, endPoint y: 194, distance: 195.6
click at [507, 192] on div "9:41 survey.wifi.stampede.ai 2 / 2 Do you typically break overnight when on the…" at bounding box center [567, 251] width 249 height 373
drag, startPoint x: 687, startPoint y: 224, endPoint x: 359, endPoint y: 229, distance: 327.5
click at [359, 229] on div "Do you drive over 20,000 miles a year? Do you typically break overnight when on…" at bounding box center [437, 251] width 509 height 373
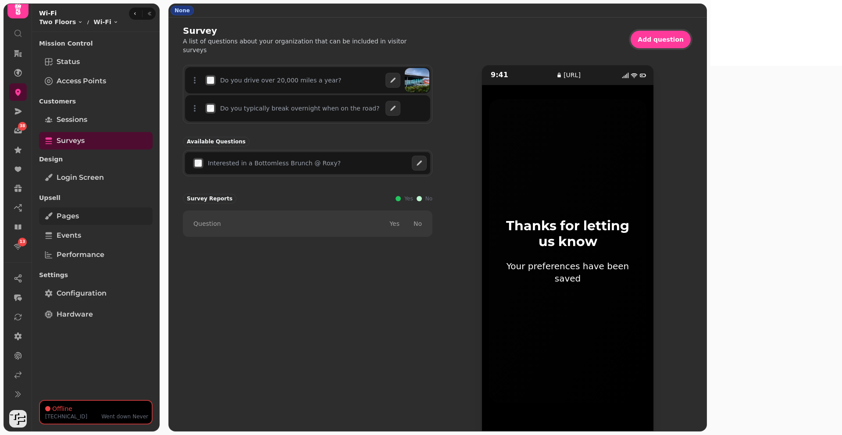
click at [97, 220] on link "Pages" at bounding box center [96, 216] width 114 height 18
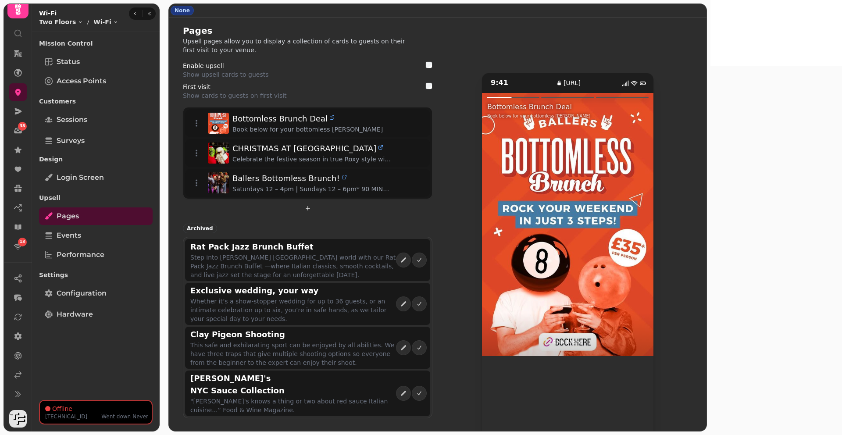
click at [654, 253] on div at bounding box center [611, 224] width 86 height 263
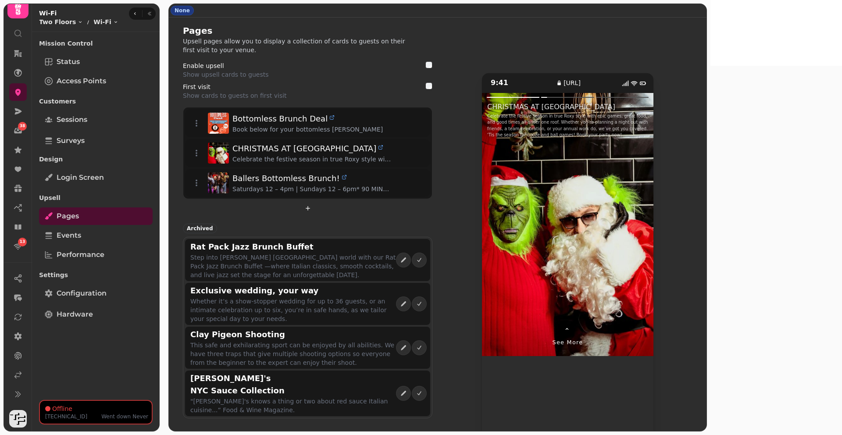
click at [568, 233] on div at bounding box center [525, 224] width 86 height 263
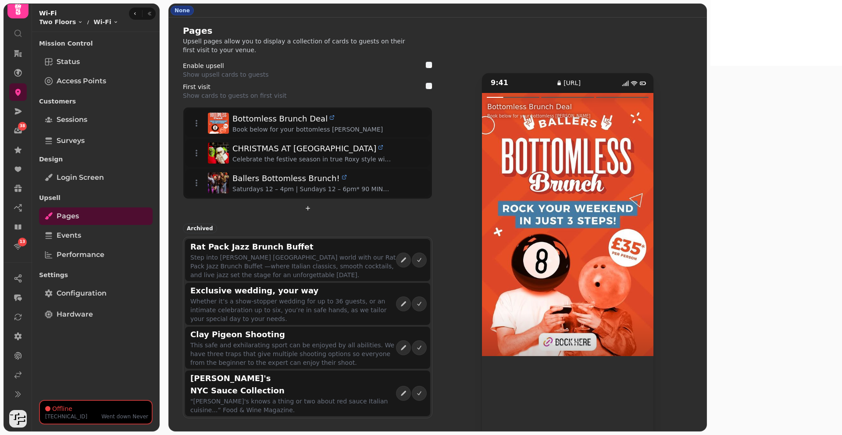
click at [571, 326] on span "⌃" at bounding box center [567, 331] width 7 height 11
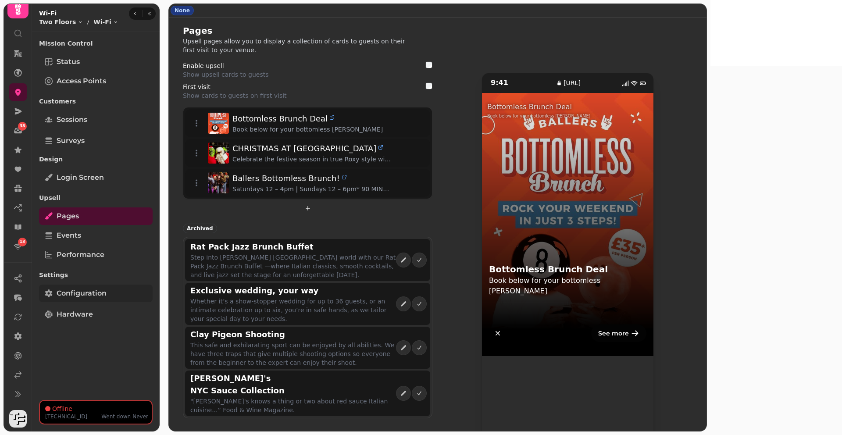
click at [101, 290] on span "Configuration" at bounding box center [82, 293] width 50 height 11
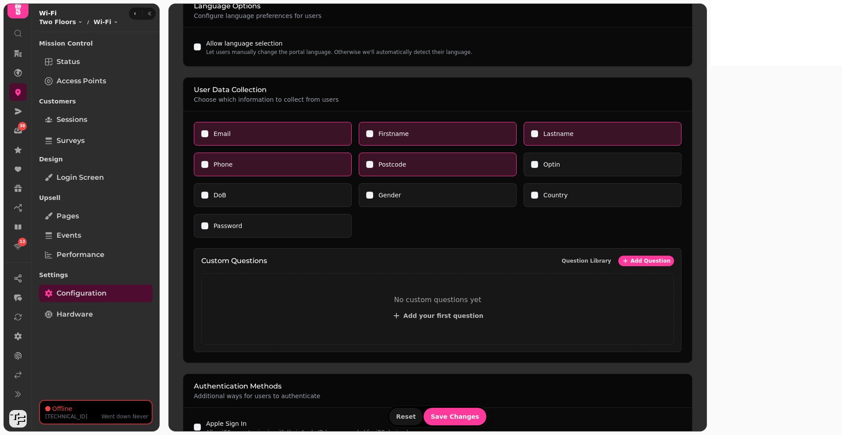
scroll to position [179, 0]
click at [16, 150] on icon at bounding box center [17, 149] width 7 height 7
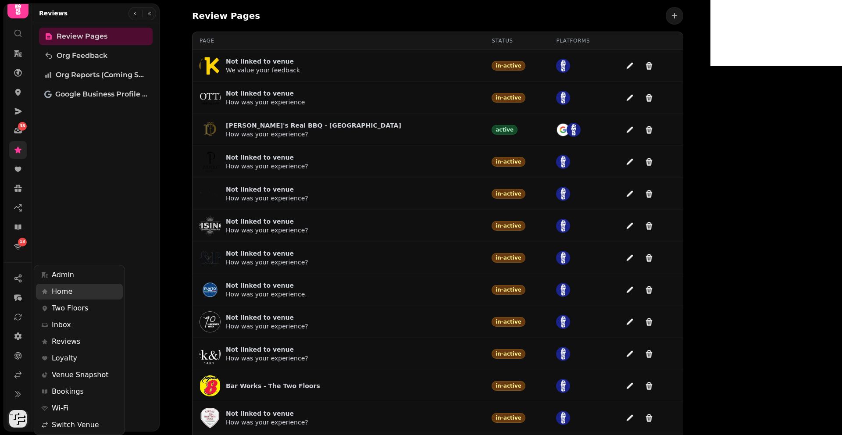
click at [13, 420] on img "button" at bounding box center [18, 419] width 18 height 18
click at [64, 343] on span "Reviews" at bounding box center [66, 341] width 28 height 11
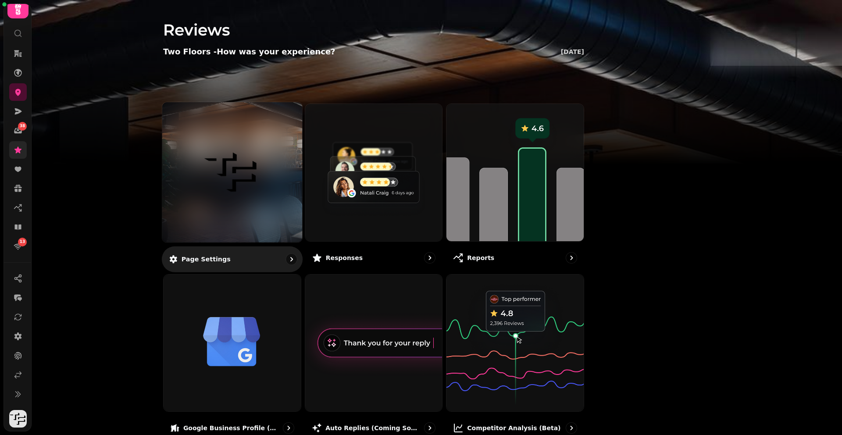
click at [284, 185] on img at bounding box center [232, 171] width 105 height 57
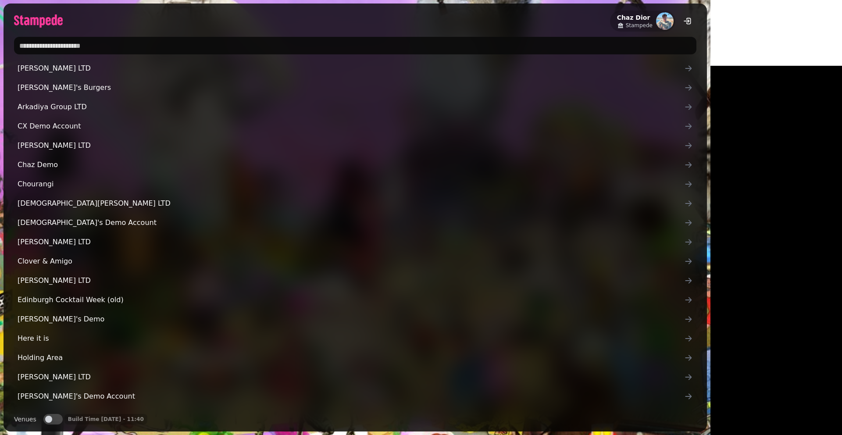
click at [340, 45] on input "text" at bounding box center [355, 46] width 682 height 18
type input "*"
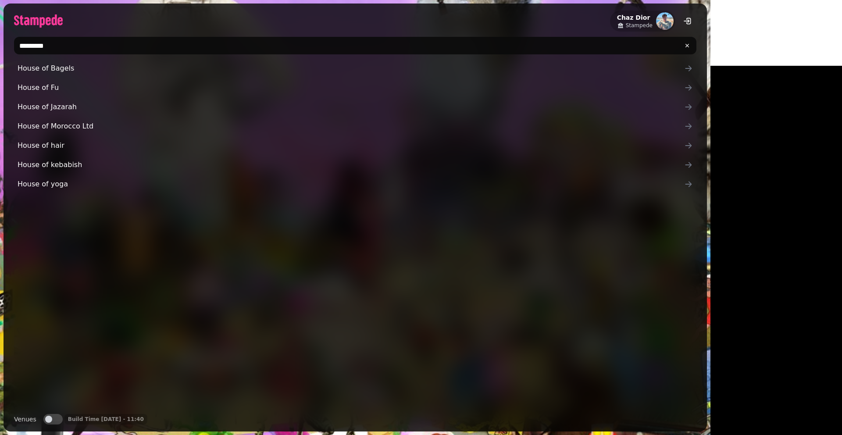
type input "********"
click at [78, 288] on div "House of Bagels House of Fu House of Jazarah House of Morocco Ltd House of hair…" at bounding box center [355, 233] width 682 height 347
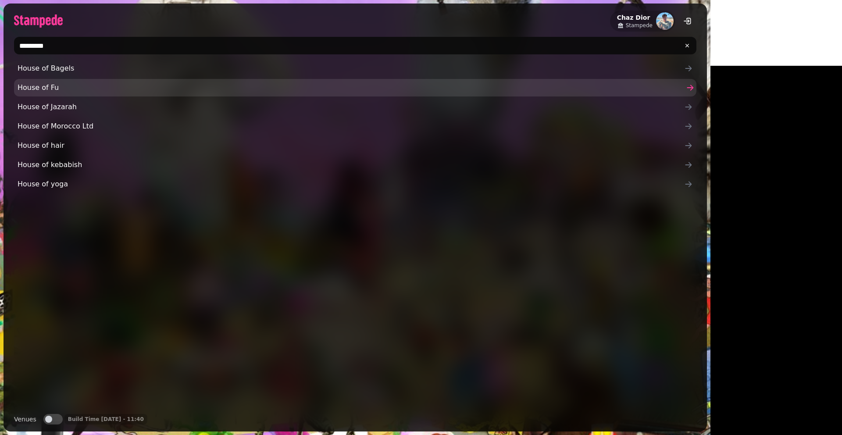
click at [47, 89] on span "House of Fu" at bounding box center [351, 87] width 666 height 11
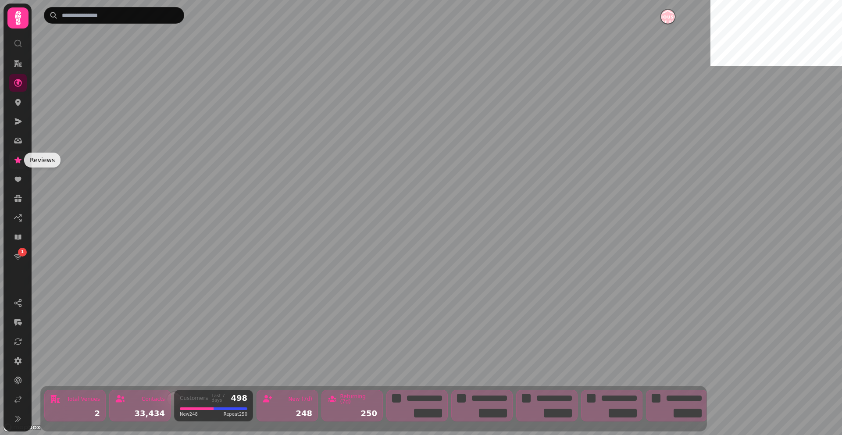
click at [16, 161] on icon at bounding box center [17, 159] width 7 height 7
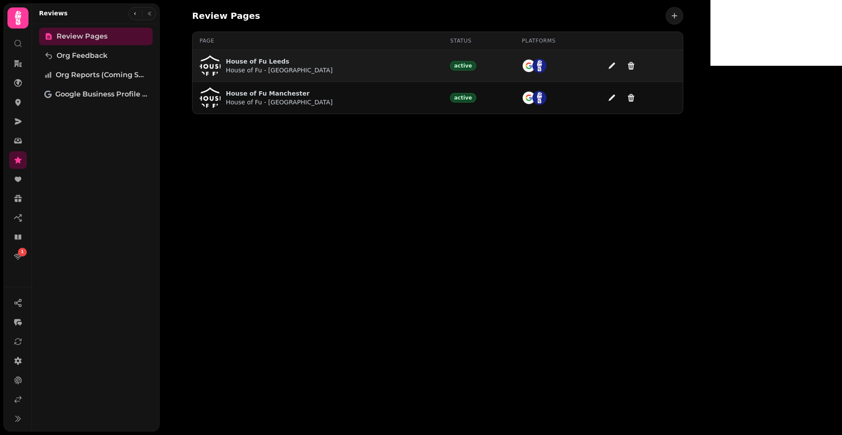
click at [325, 60] on p "House of Fu Leeds" at bounding box center [279, 61] width 107 height 9
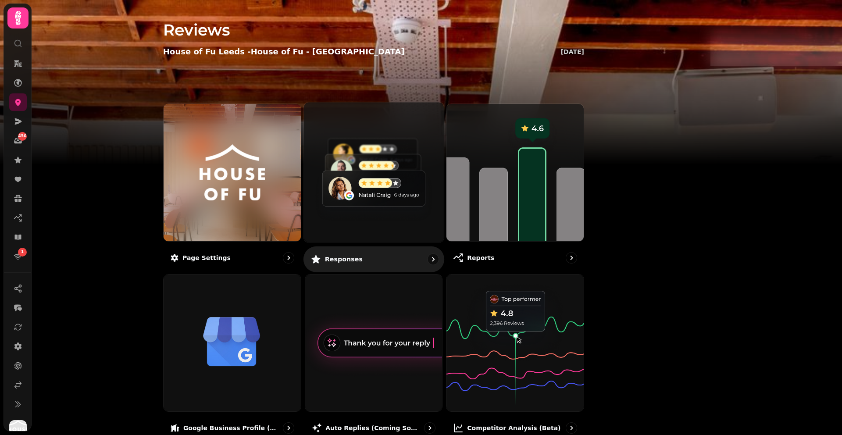
click at [411, 152] on img at bounding box center [374, 172] width 154 height 154
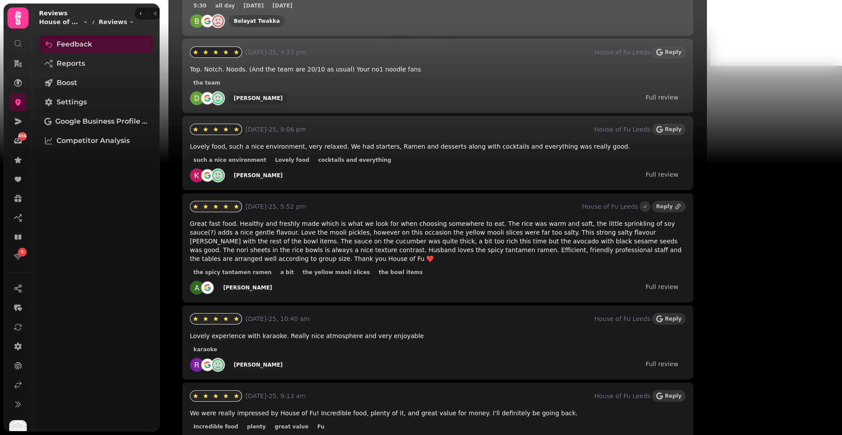
scroll to position [634, 0]
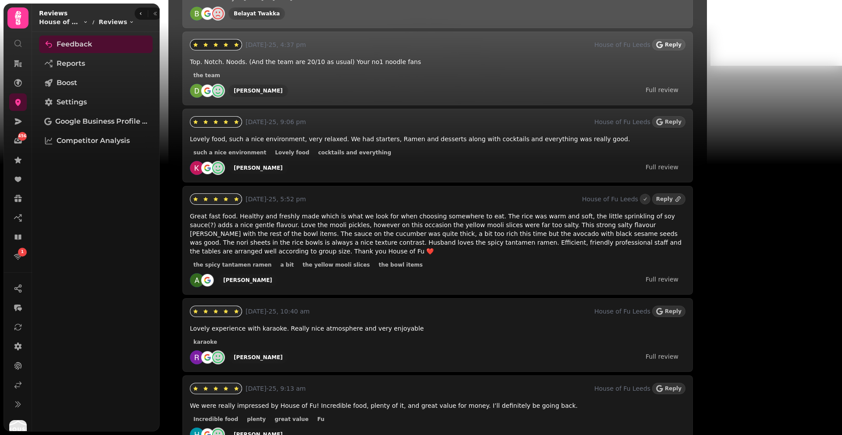
click at [681, 42] on span "Reply" at bounding box center [673, 44] width 17 height 5
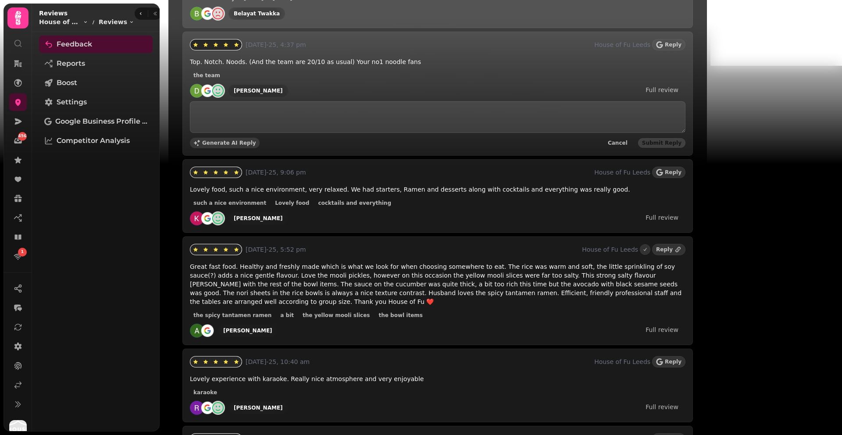
click at [234, 140] on span "Generate AI Reply" at bounding box center [229, 142] width 54 height 5
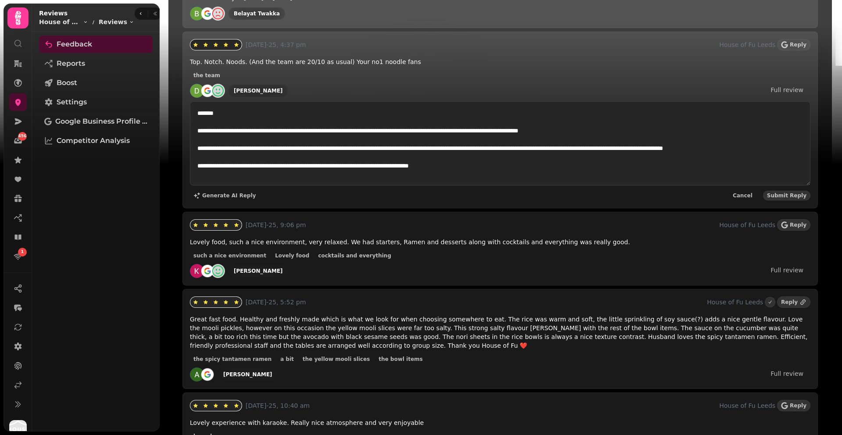
click at [502, 156] on textarea "**********" at bounding box center [500, 143] width 620 height 84
drag, startPoint x: 504, startPoint y: 154, endPoint x: 210, endPoint y: 72, distance: 305.3
click at [210, 72] on div "**********" at bounding box center [500, 128] width 620 height 143
type textarea "**********"
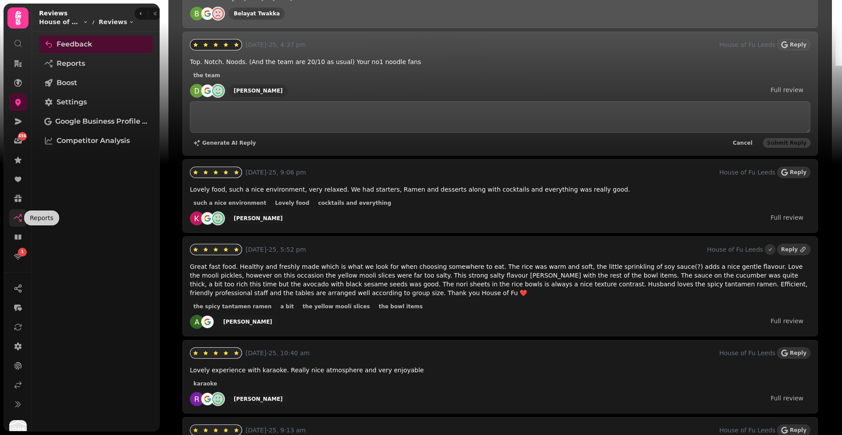
click at [19, 222] on link at bounding box center [18, 218] width 18 height 18
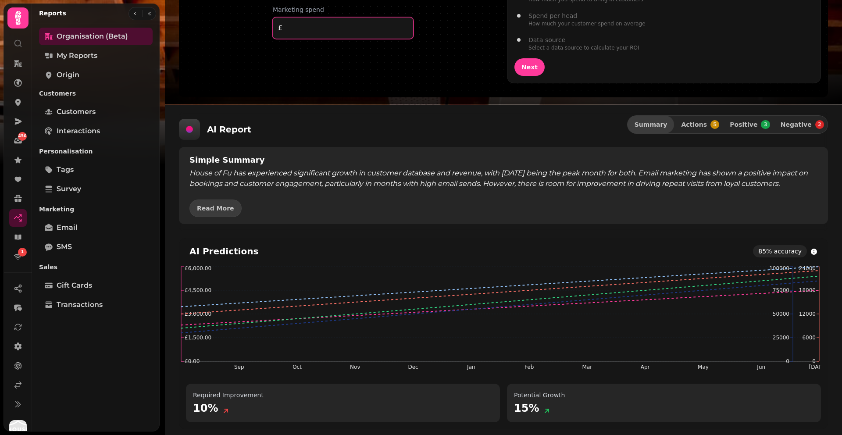
scroll to position [725, 0]
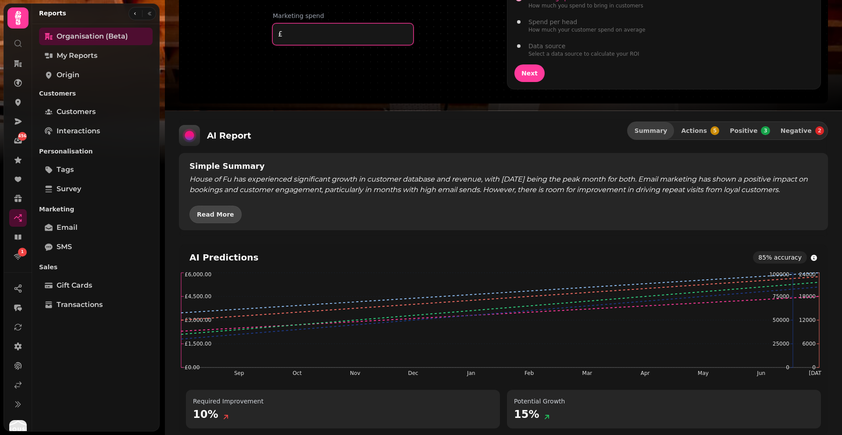
click at [214, 217] on span "Read More" at bounding box center [215, 214] width 37 height 6
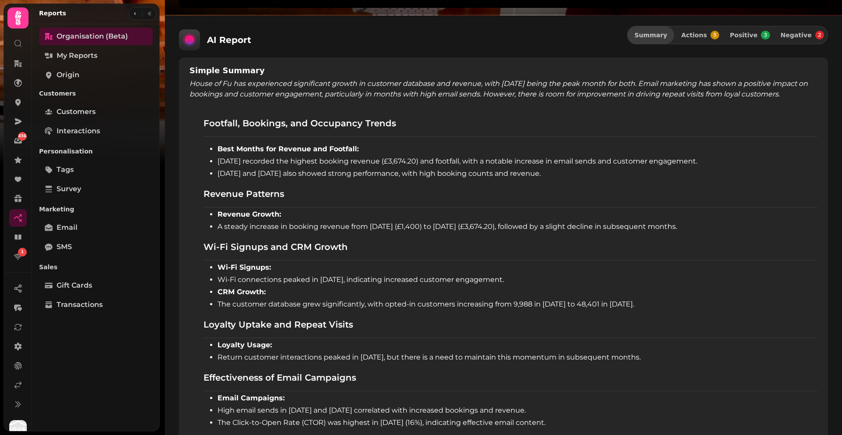
scroll to position [749, 0]
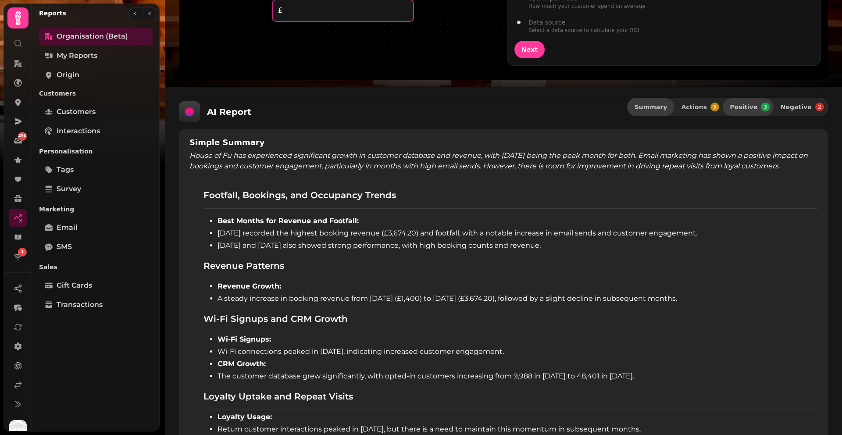
click at [750, 108] on span "Positive" at bounding box center [743, 107] width 28 height 6
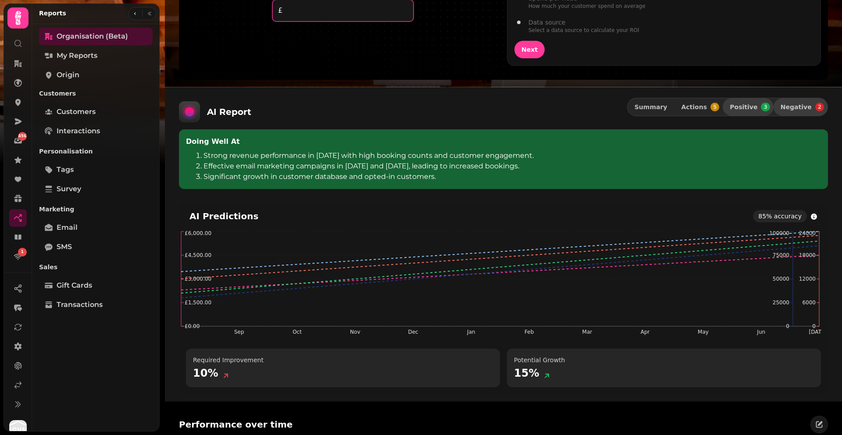
click at [790, 108] on span "Negative" at bounding box center [795, 107] width 31 height 6
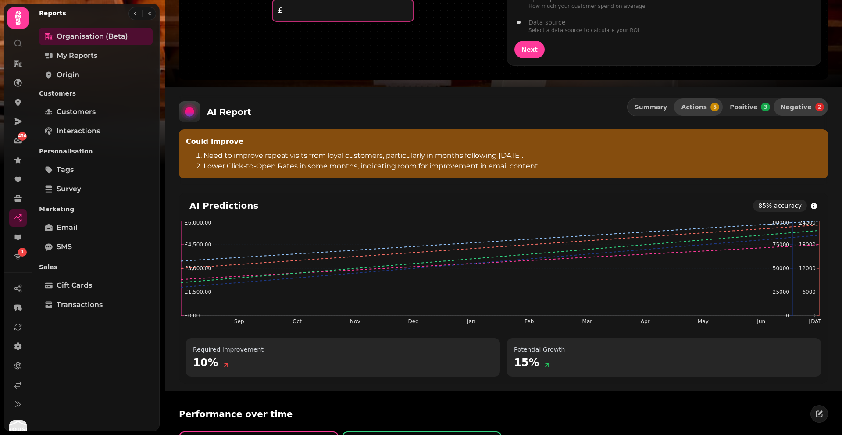
click at [701, 108] on span "Actions" at bounding box center [694, 107] width 26 height 6
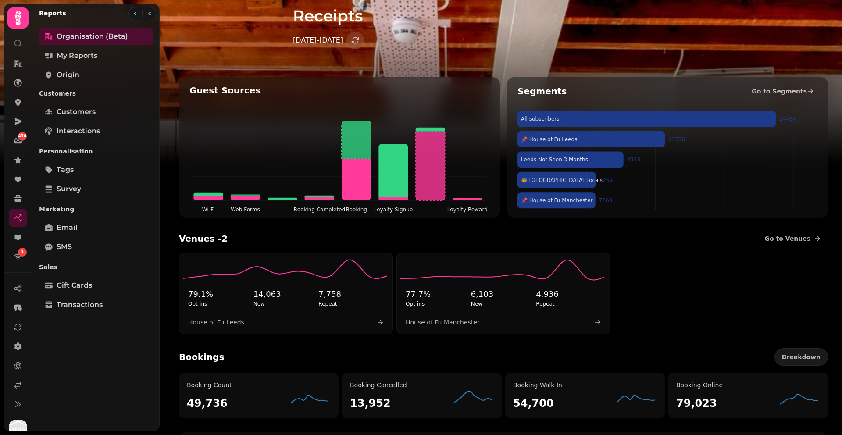
scroll to position [0, 0]
